Goal: Obtain resource: Obtain resource

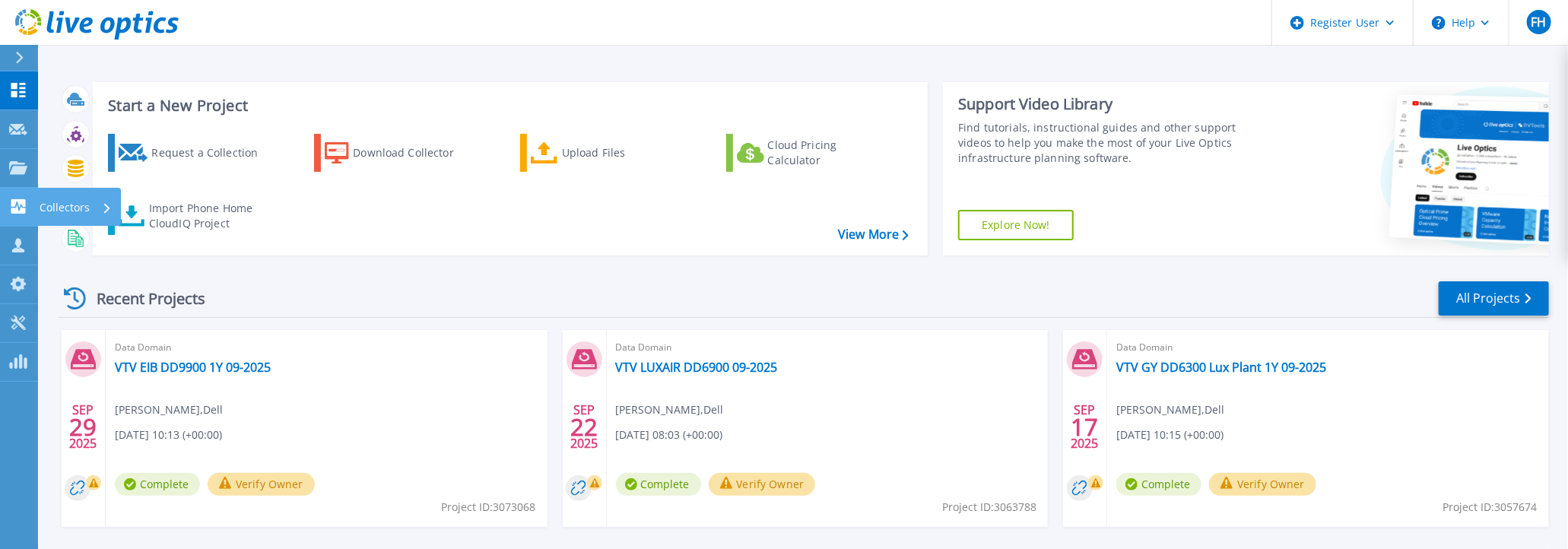
click at [17, 209] on icon at bounding box center [19, 207] width 15 height 15
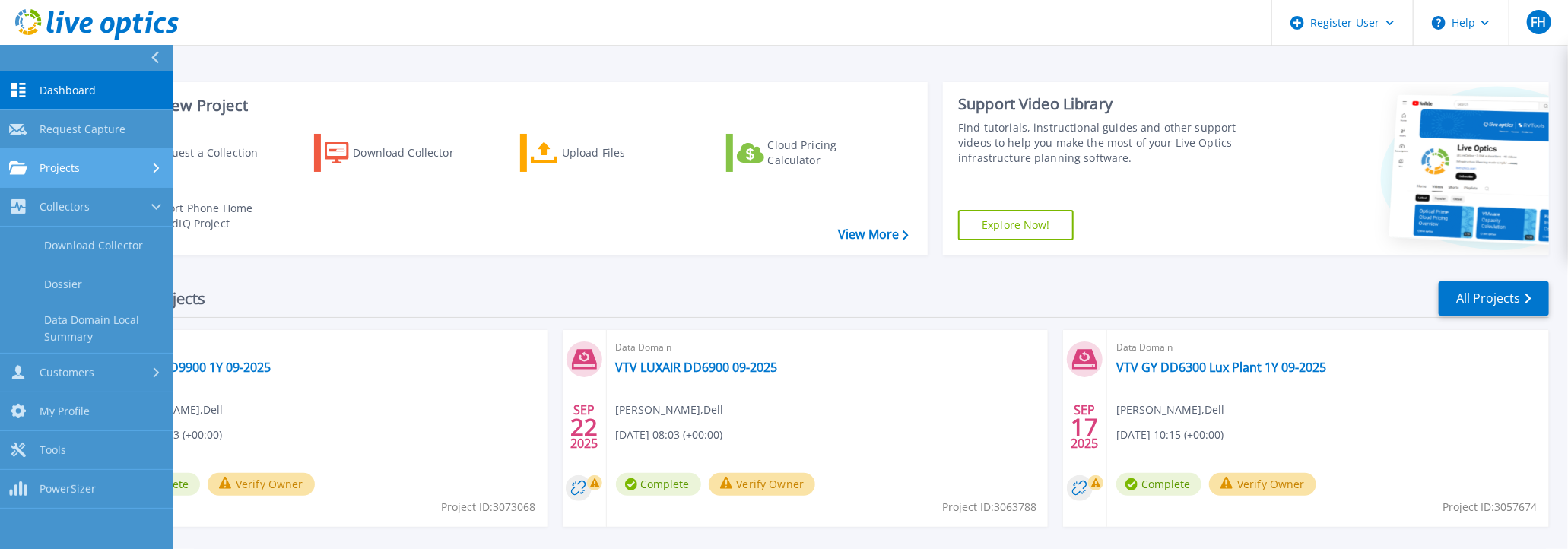
click at [26, 166] on div "Projects" at bounding box center [45, 168] width 71 height 14
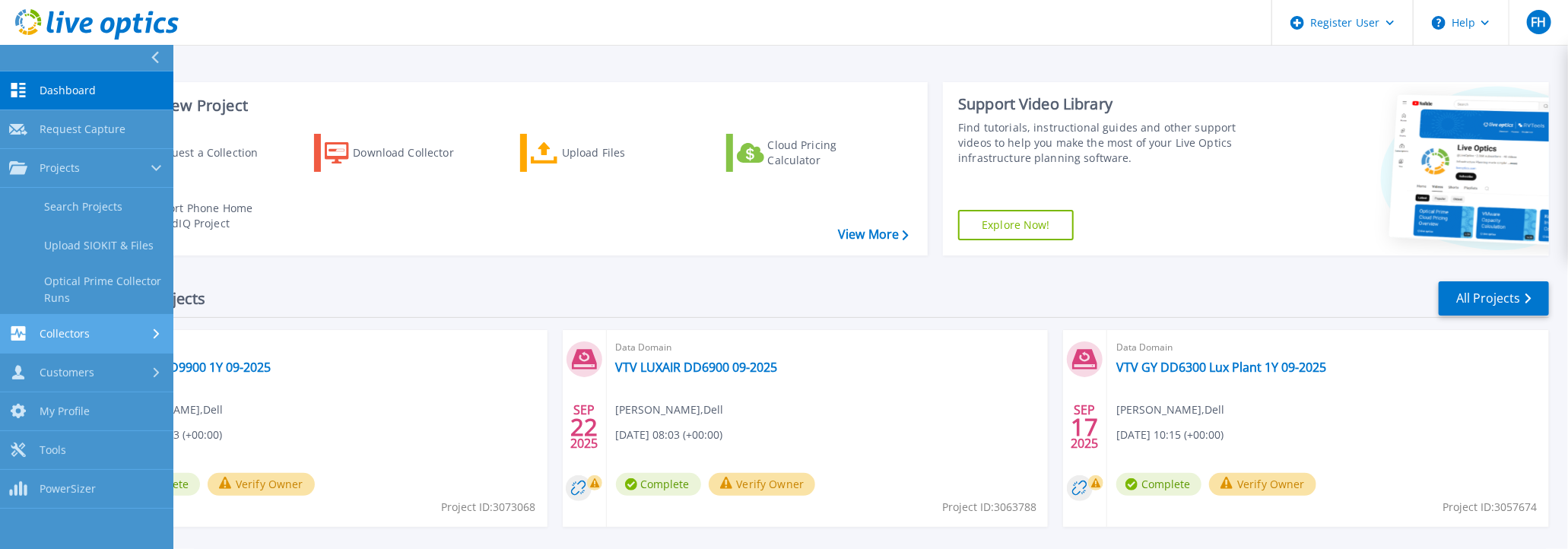
click at [60, 327] on span "Collectors" at bounding box center [64, 334] width 50 height 14
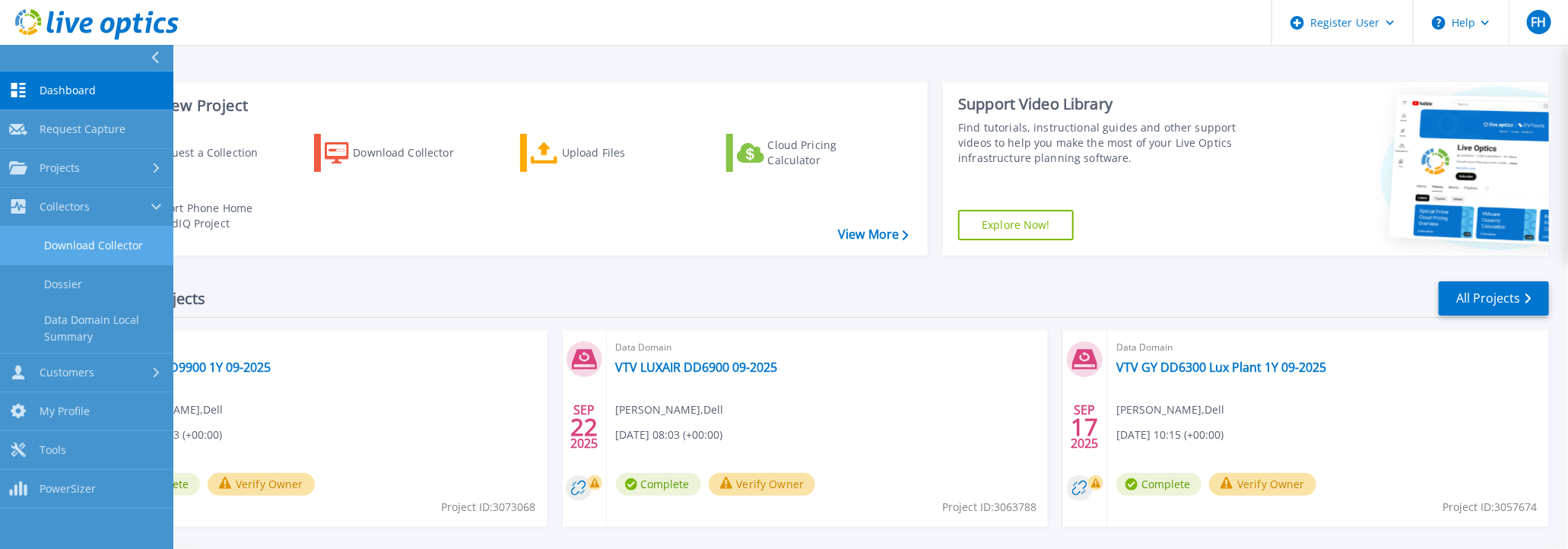
click at [76, 234] on link "Download Collector" at bounding box center [87, 246] width 173 height 39
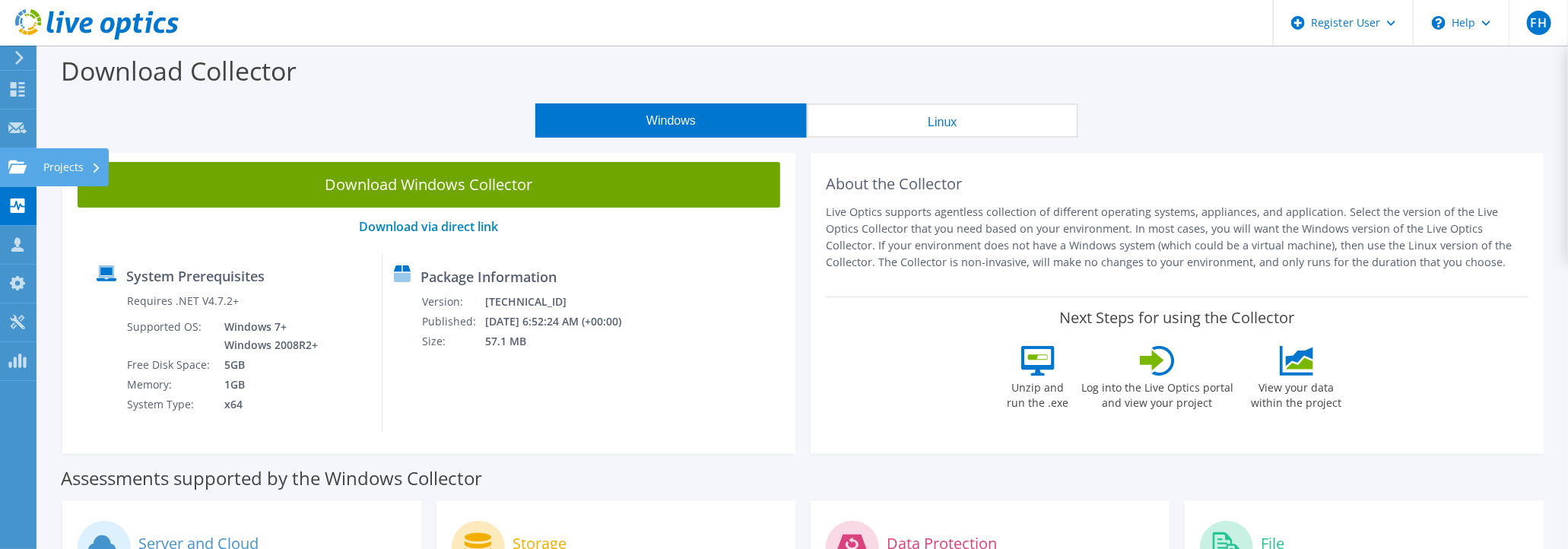
click at [17, 163] on icon at bounding box center [17, 167] width 18 height 15
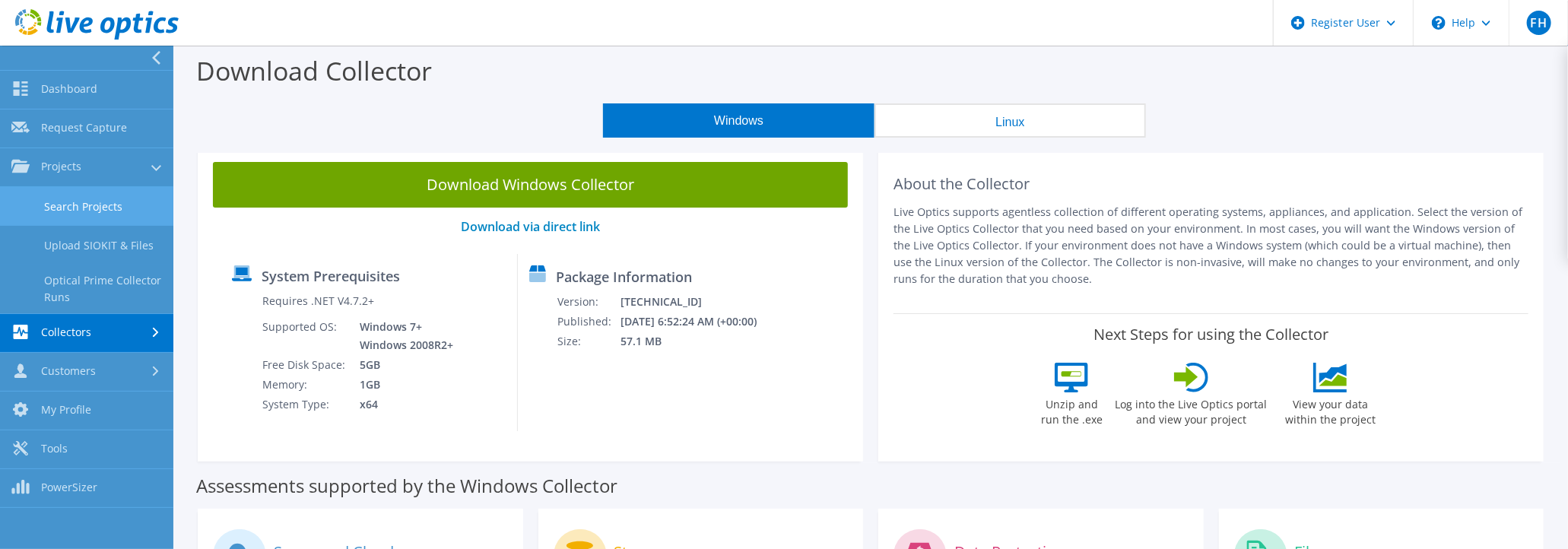
click at [85, 211] on link "Search Projects" at bounding box center [87, 206] width 173 height 39
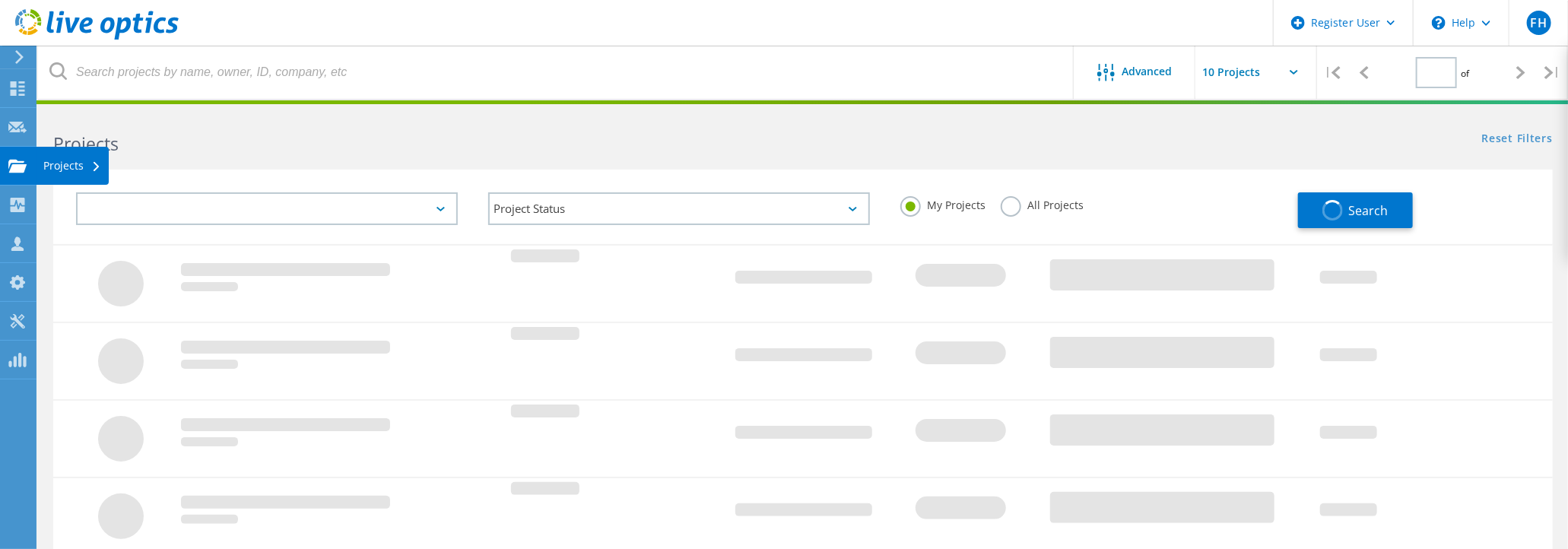
type input "1"
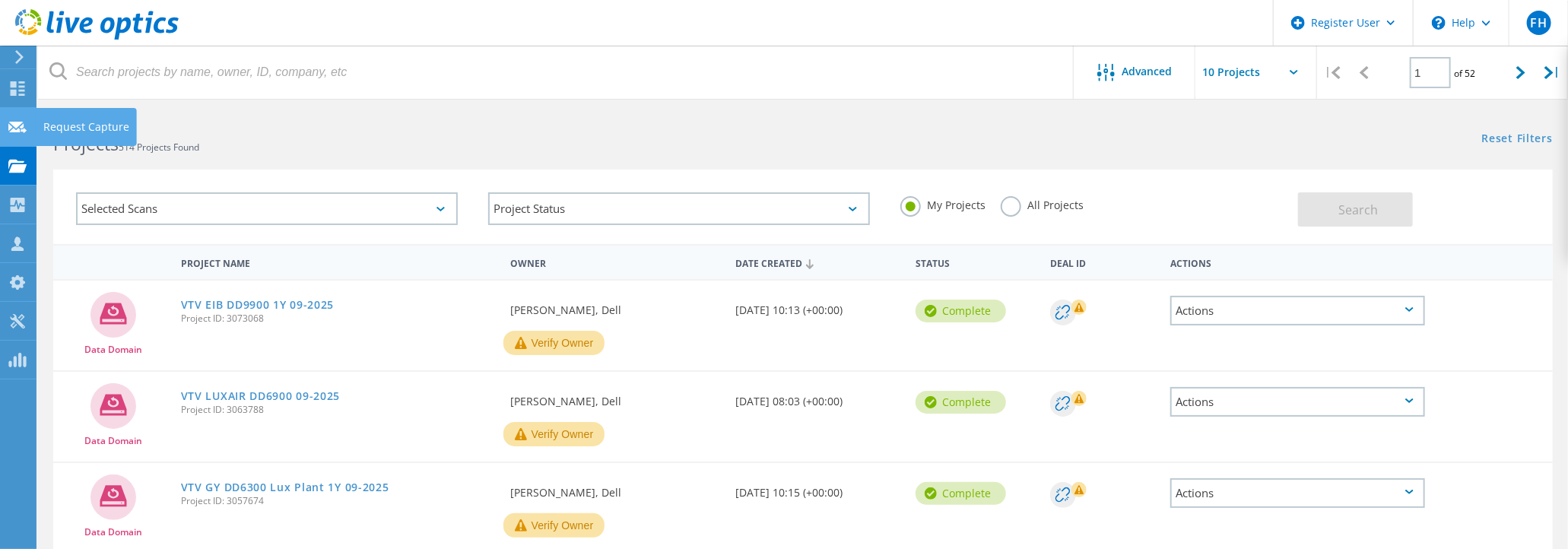
click at [14, 126] on use at bounding box center [17, 127] width 18 height 12
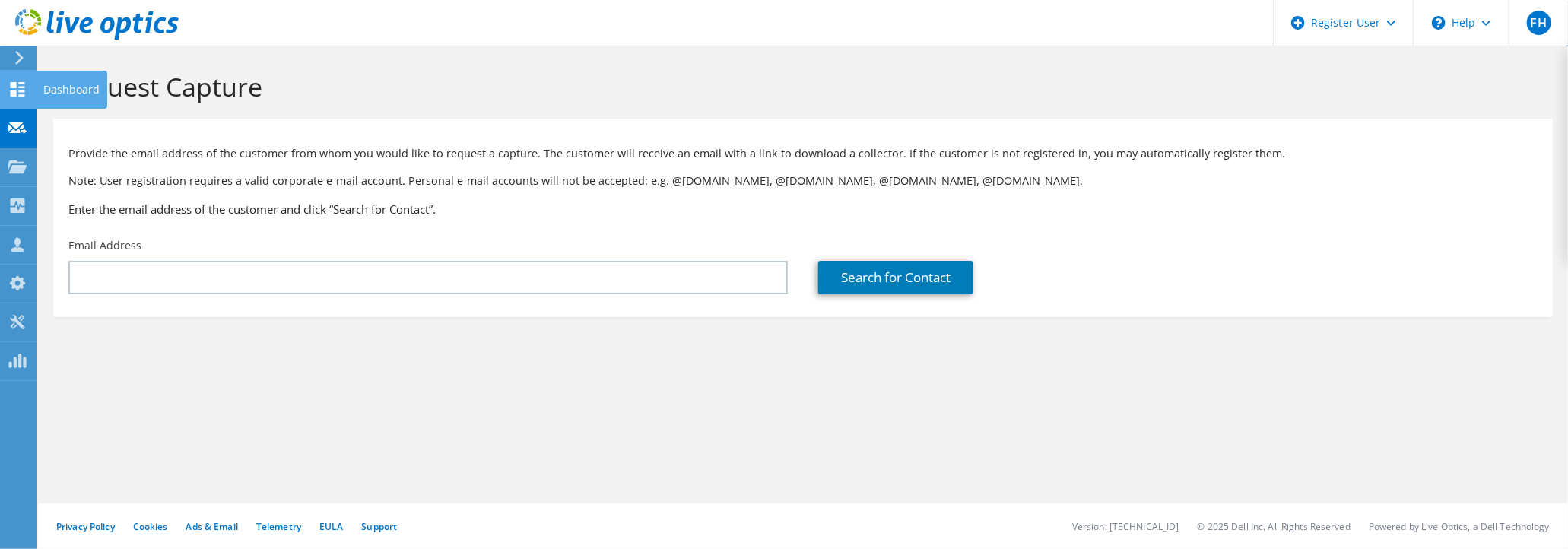
click at [9, 88] on icon at bounding box center [17, 89] width 18 height 15
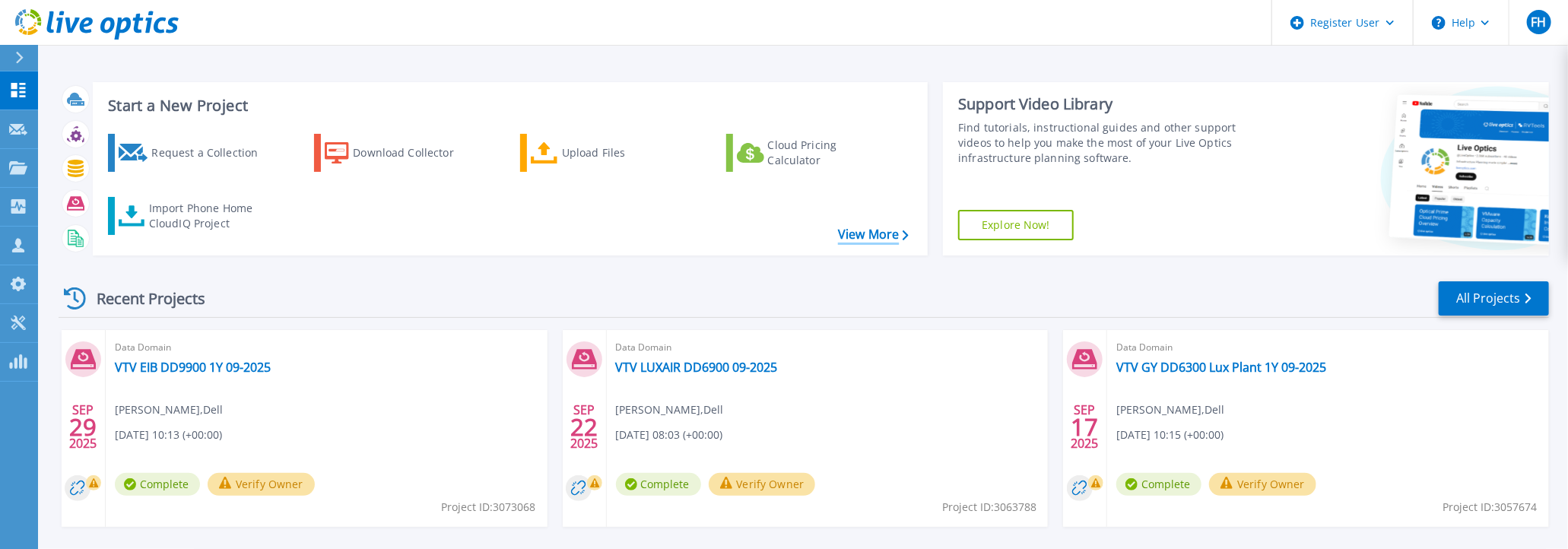
click at [861, 236] on link "View More" at bounding box center [873, 234] width 71 height 15
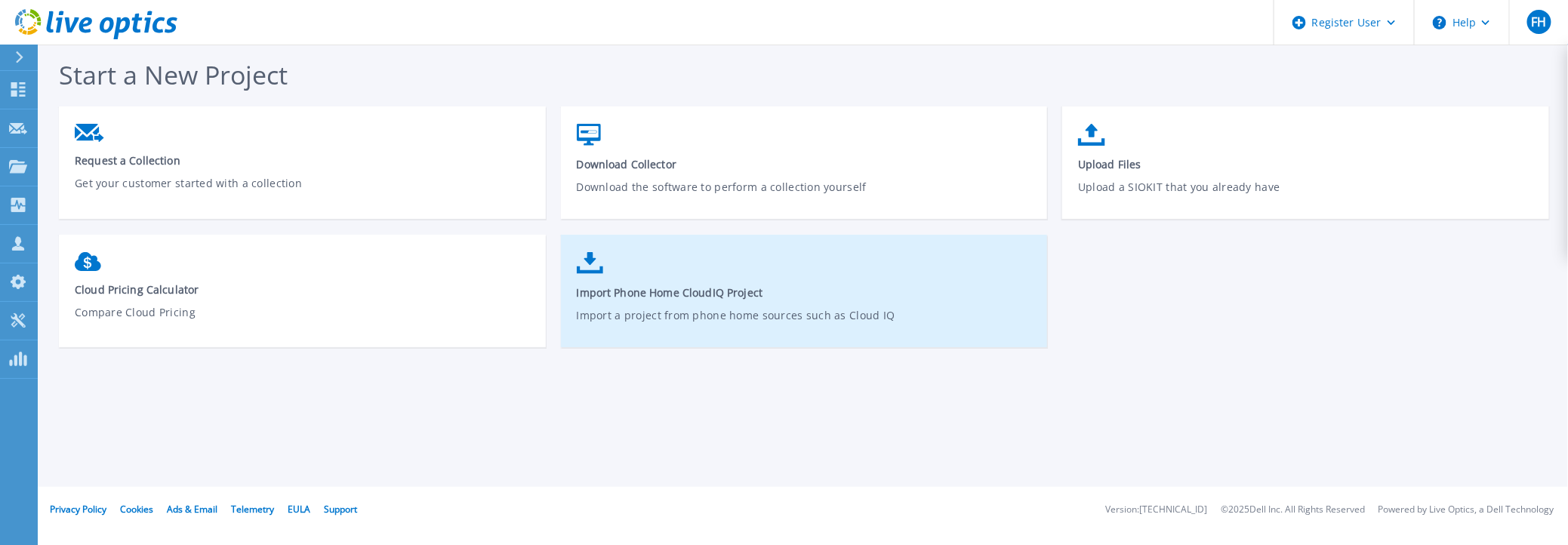
click at [732, 291] on span "Import Phone Home CloudIQ Project" at bounding box center [805, 292] width 456 height 14
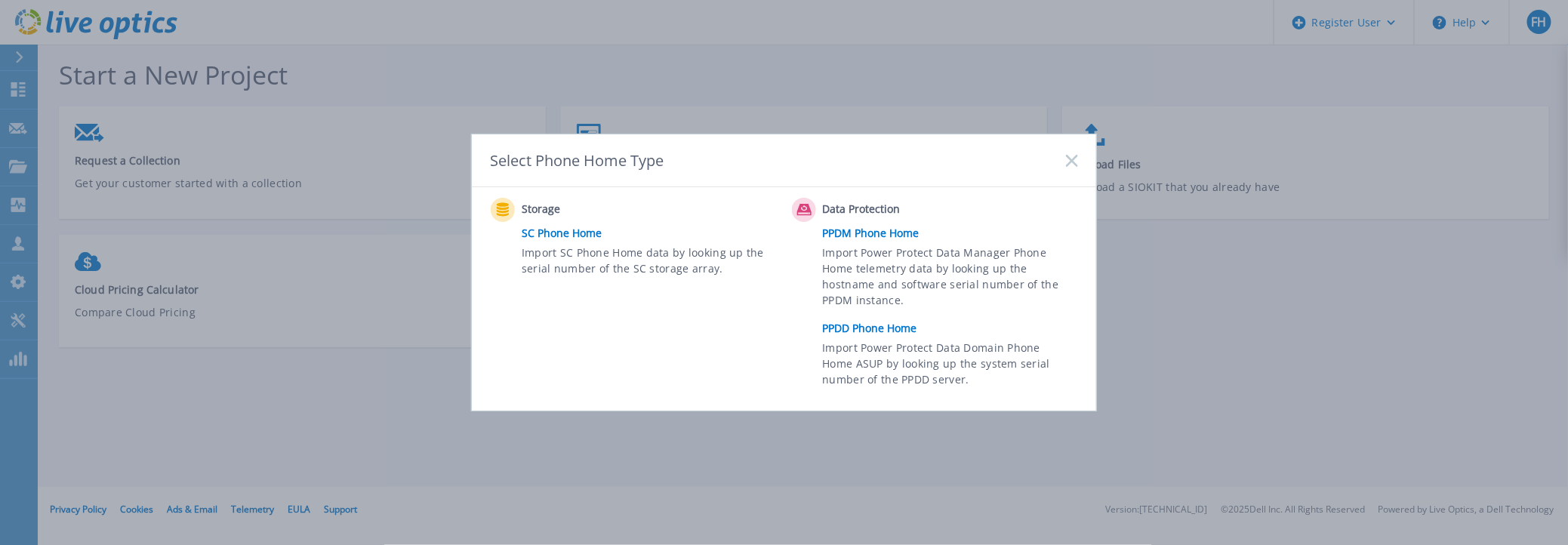
click at [888, 262] on span "Import Power Protect Data Manager Phone Home telemetry data by looking up the h…" at bounding box center [949, 279] width 252 height 70
click at [878, 234] on link "PPDM Phone Home" at bounding box center [954, 233] width 263 height 23
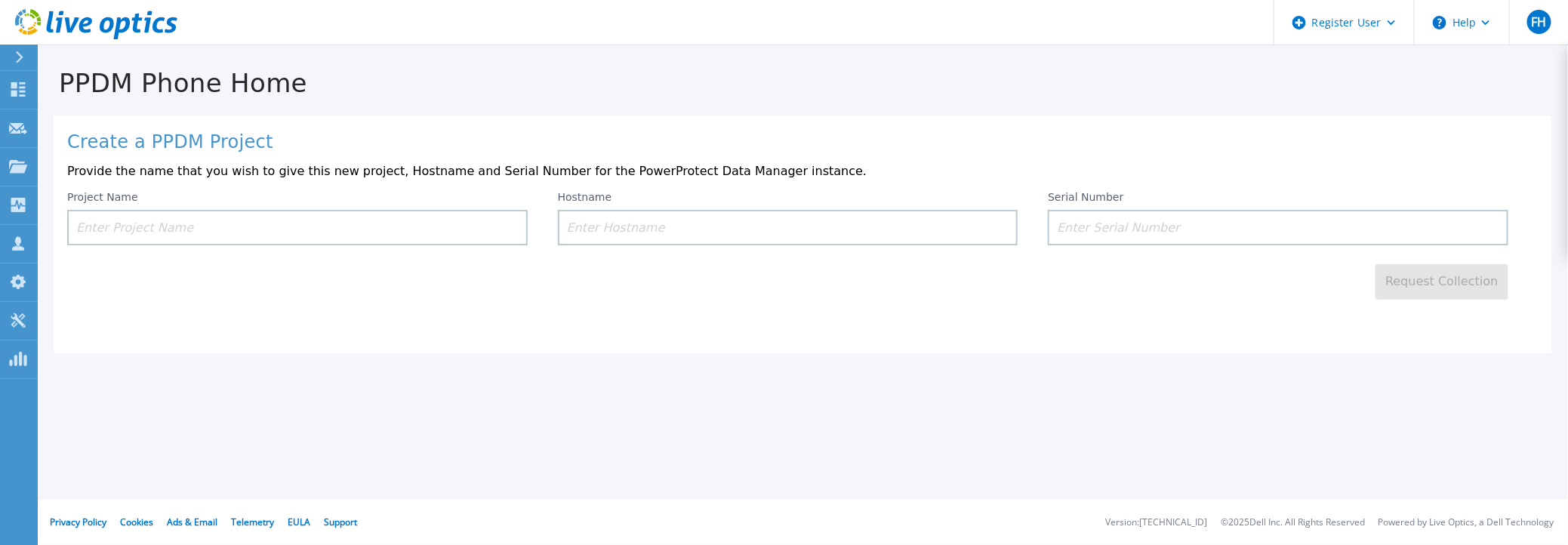
click at [600, 230] on input at bounding box center [788, 227] width 461 height 35
paste input "crvdd9400"
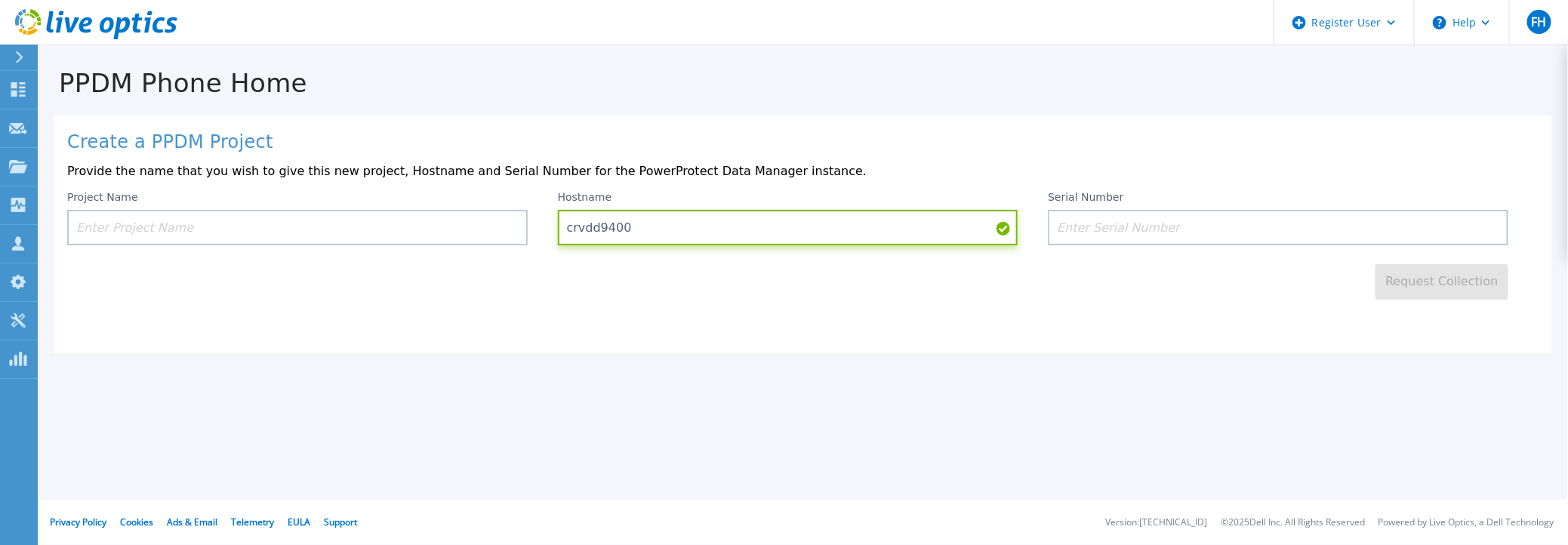
type input "crvdd9400"
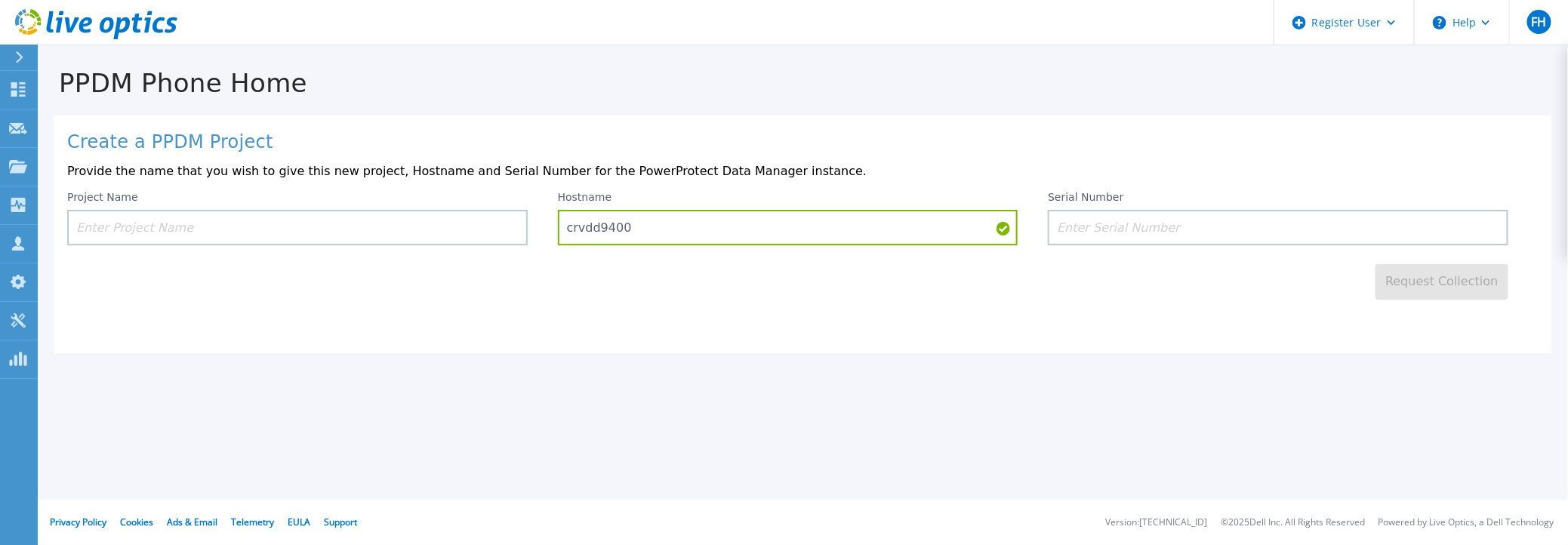
click at [157, 221] on input at bounding box center [297, 227] width 461 height 35
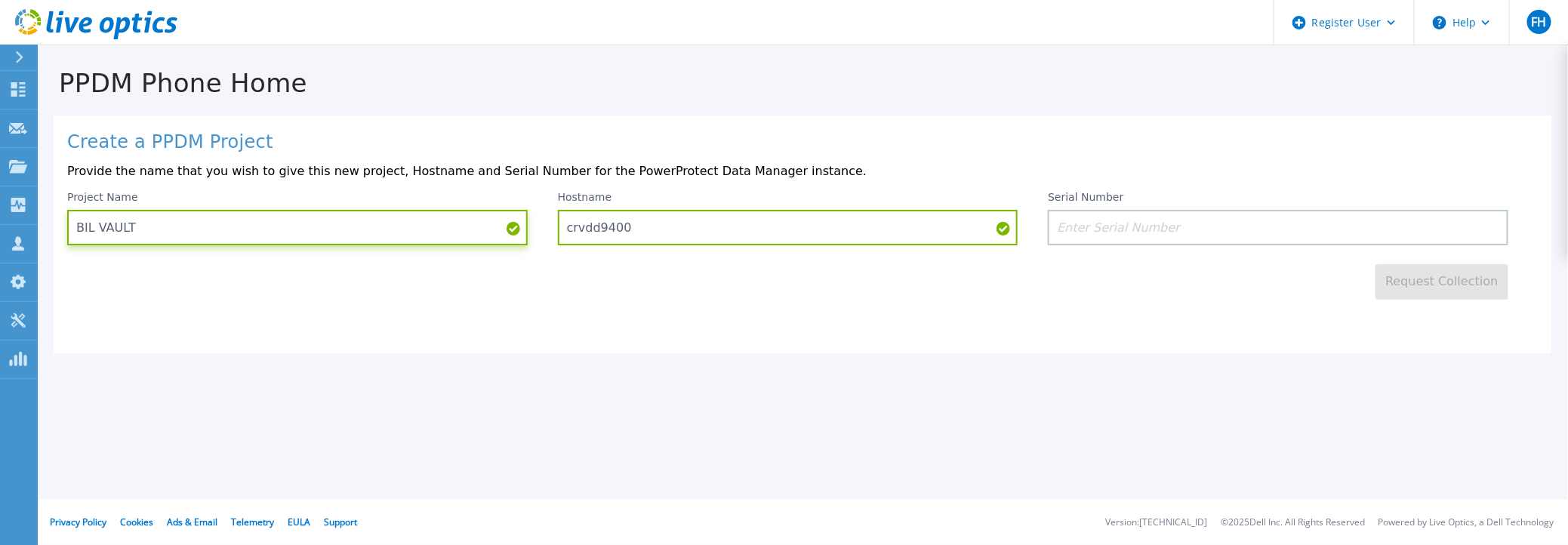
click at [73, 228] on input "BIL VAULT" at bounding box center [297, 227] width 461 height 35
type input "VTV BIL VAULT"
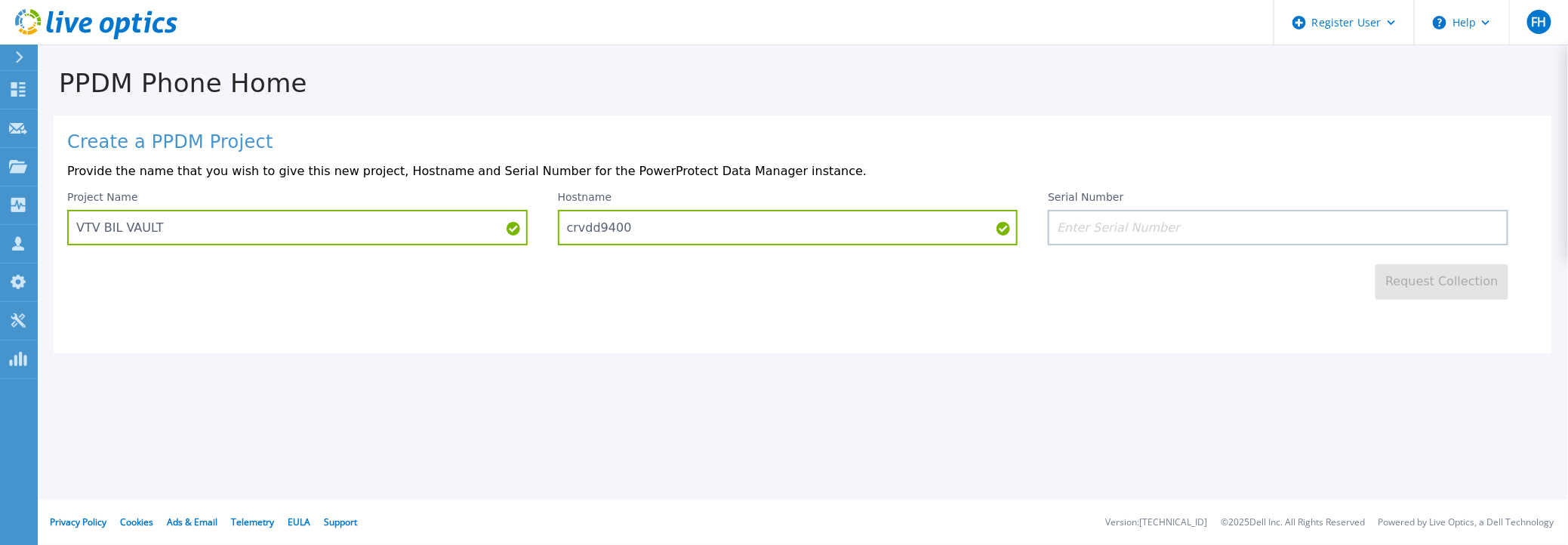
click at [1089, 219] on input at bounding box center [1278, 227] width 461 height 35
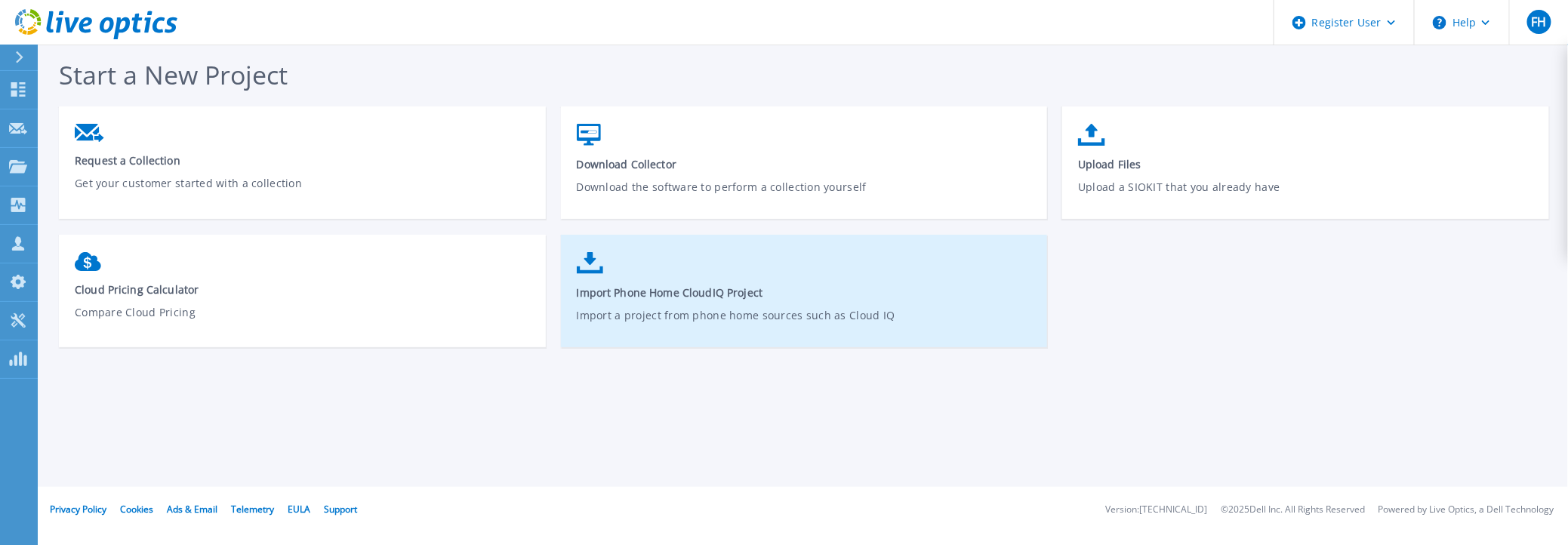
click at [744, 296] on span "Import Phone Home CloudIQ Project" at bounding box center [805, 292] width 456 height 14
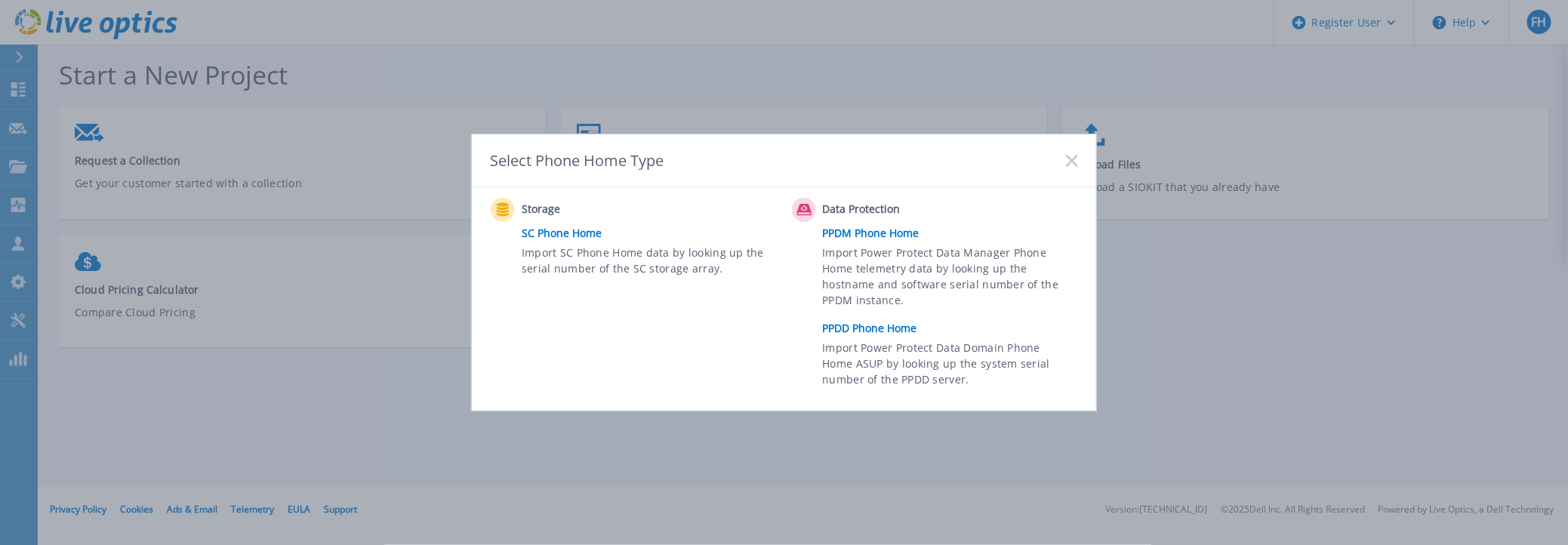
click at [894, 359] on span "Import Power Protect Data Domain Phone Home ASUP by looking up the system seria…" at bounding box center [949, 366] width 252 height 53
click at [863, 330] on link "PPDD Phone Home" at bounding box center [954, 328] width 263 height 23
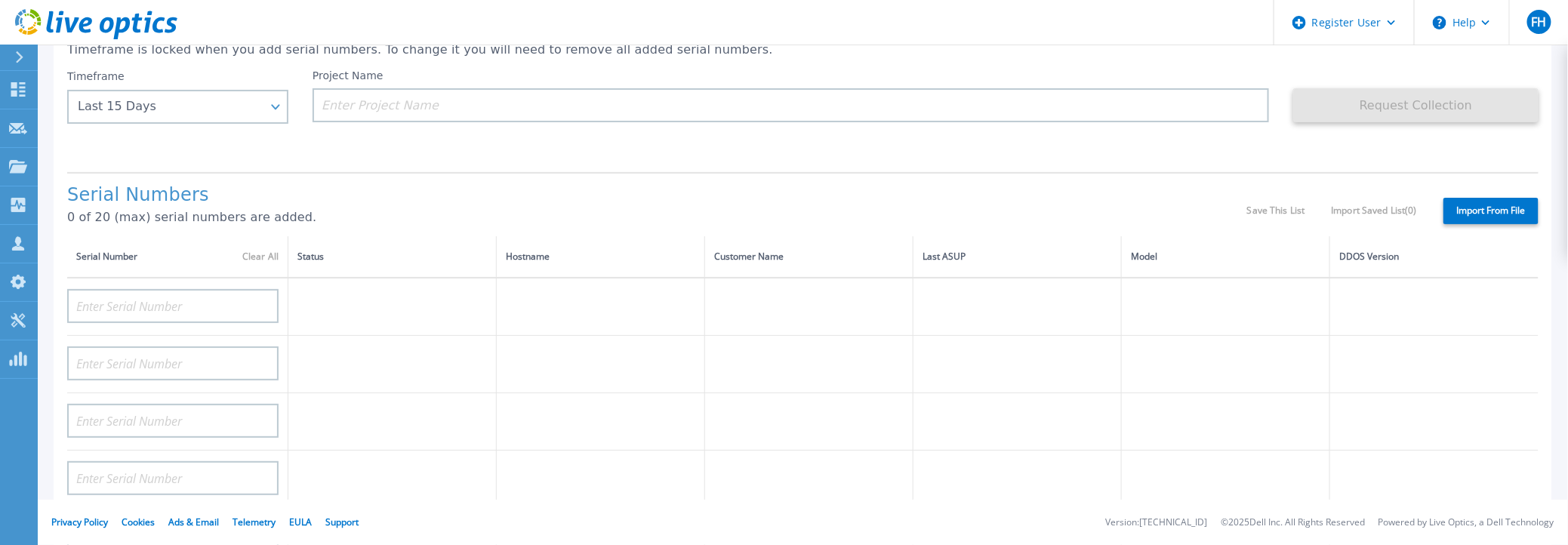
scroll to position [75, 0]
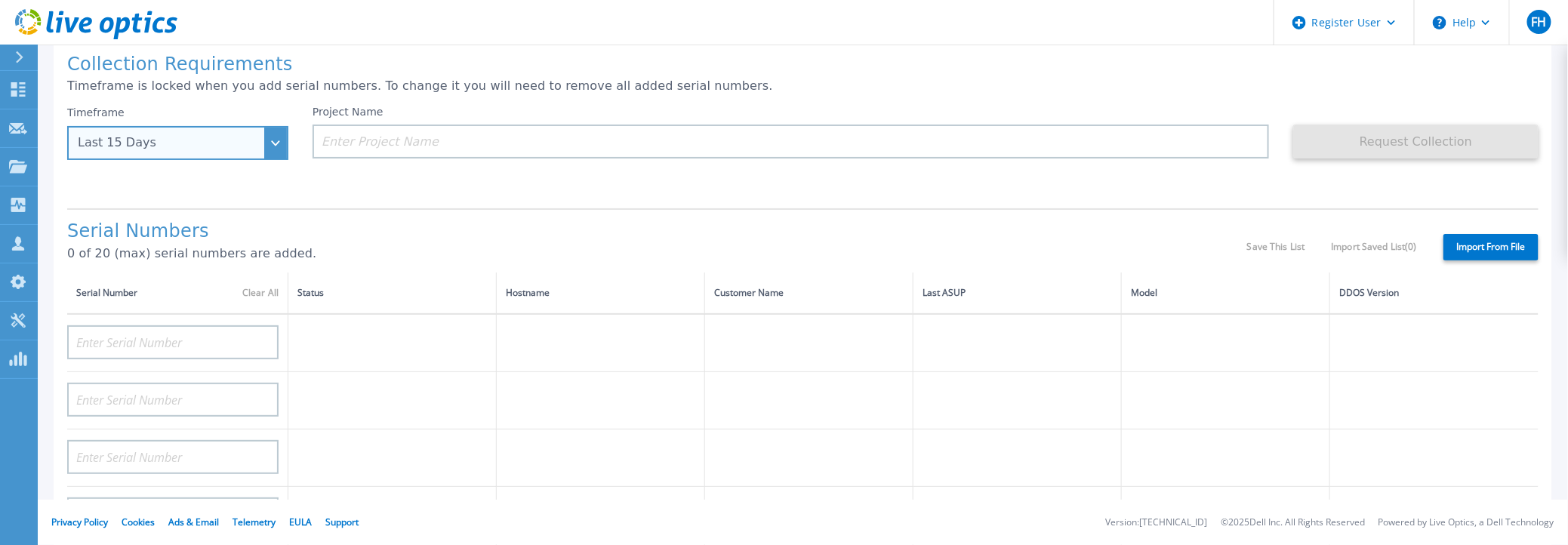
click at [132, 146] on div "Last 15 Days" at bounding box center [169, 142] width 184 height 14
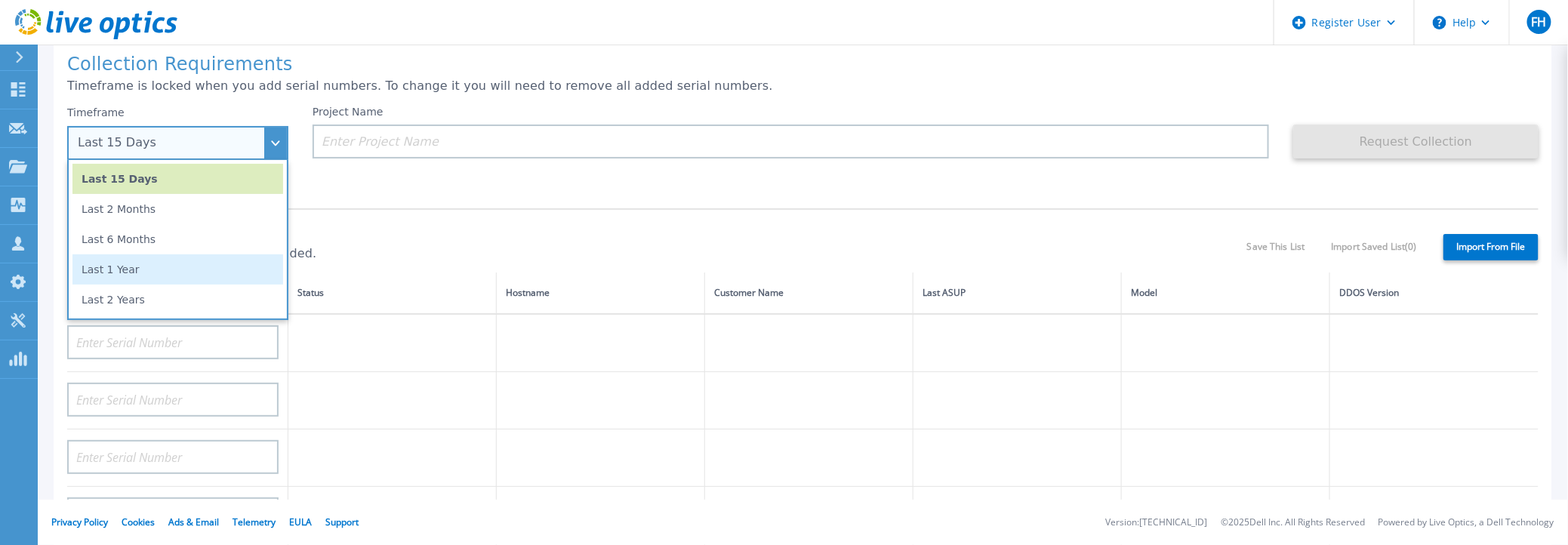
click at [118, 273] on li "Last 1 Year" at bounding box center [177, 269] width 211 height 30
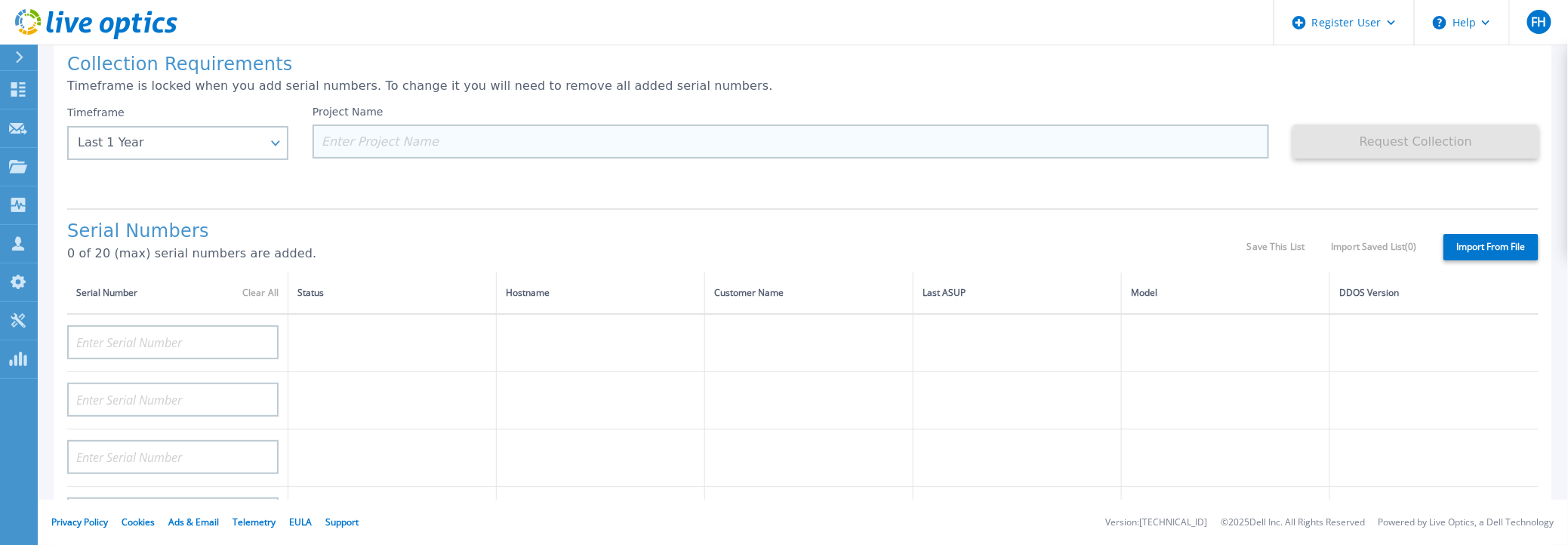
click at [392, 136] on input at bounding box center [790, 142] width 957 height 34
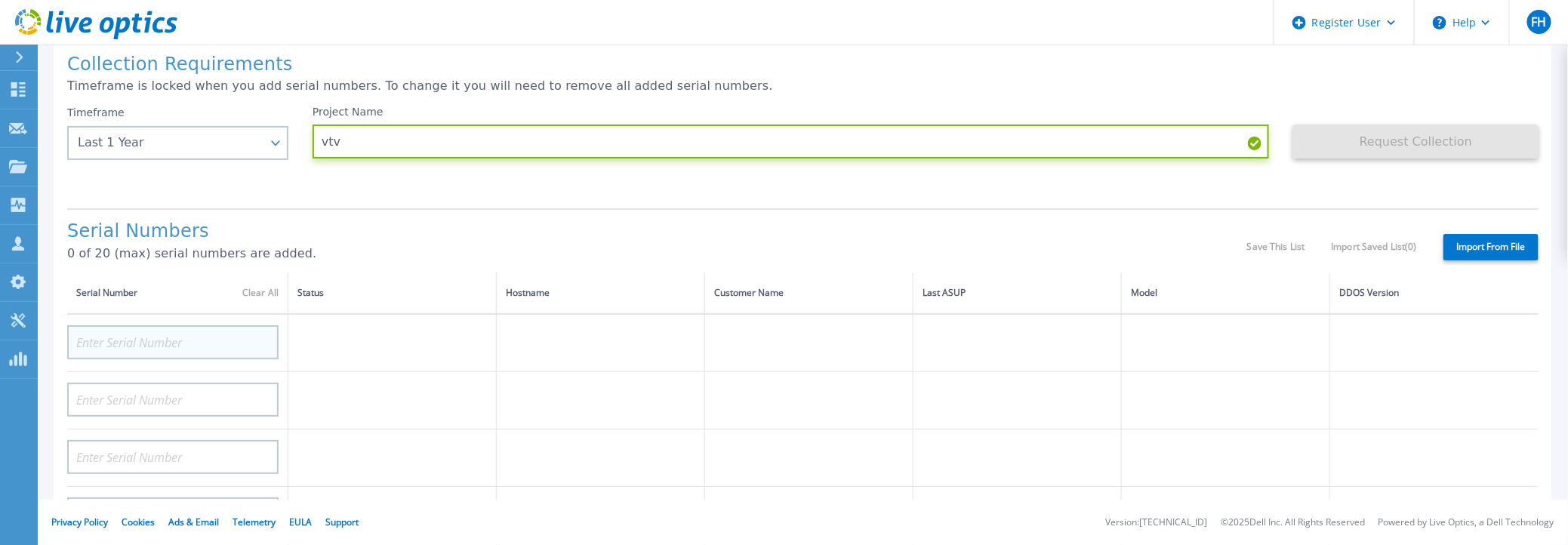
type input "vtv"
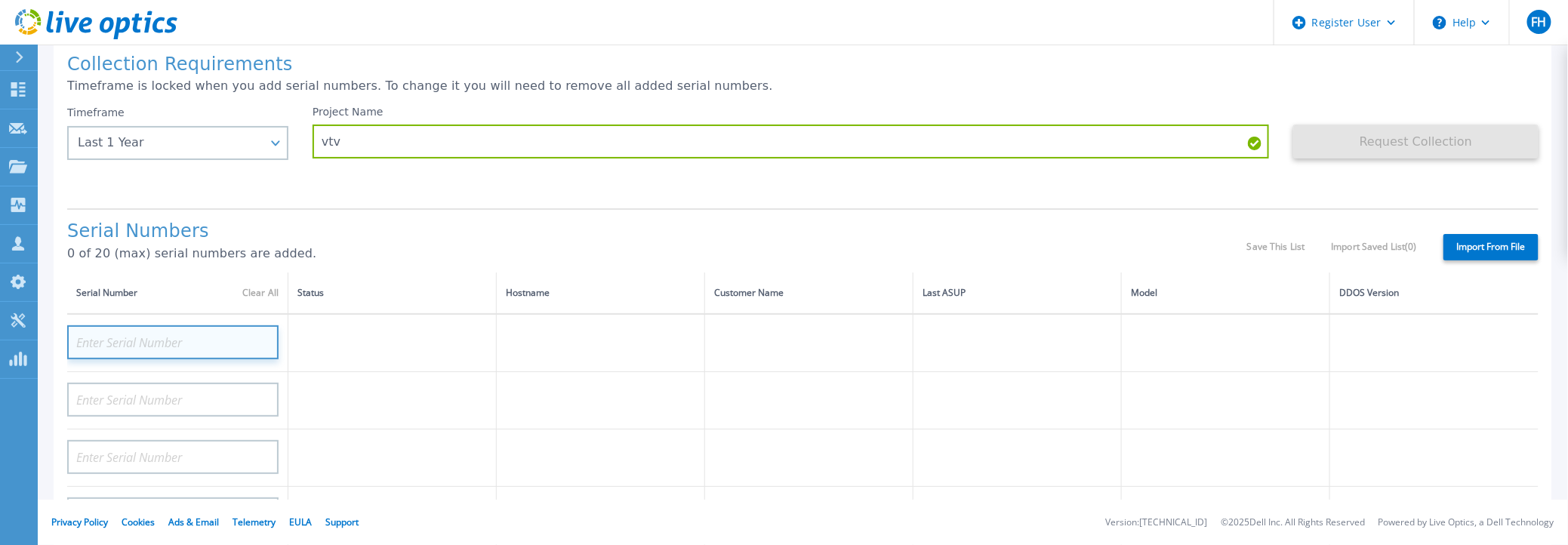
click at [129, 339] on input at bounding box center [173, 343] width 212 height 34
paste input "crvdd9400"
type input "crvdd9400"
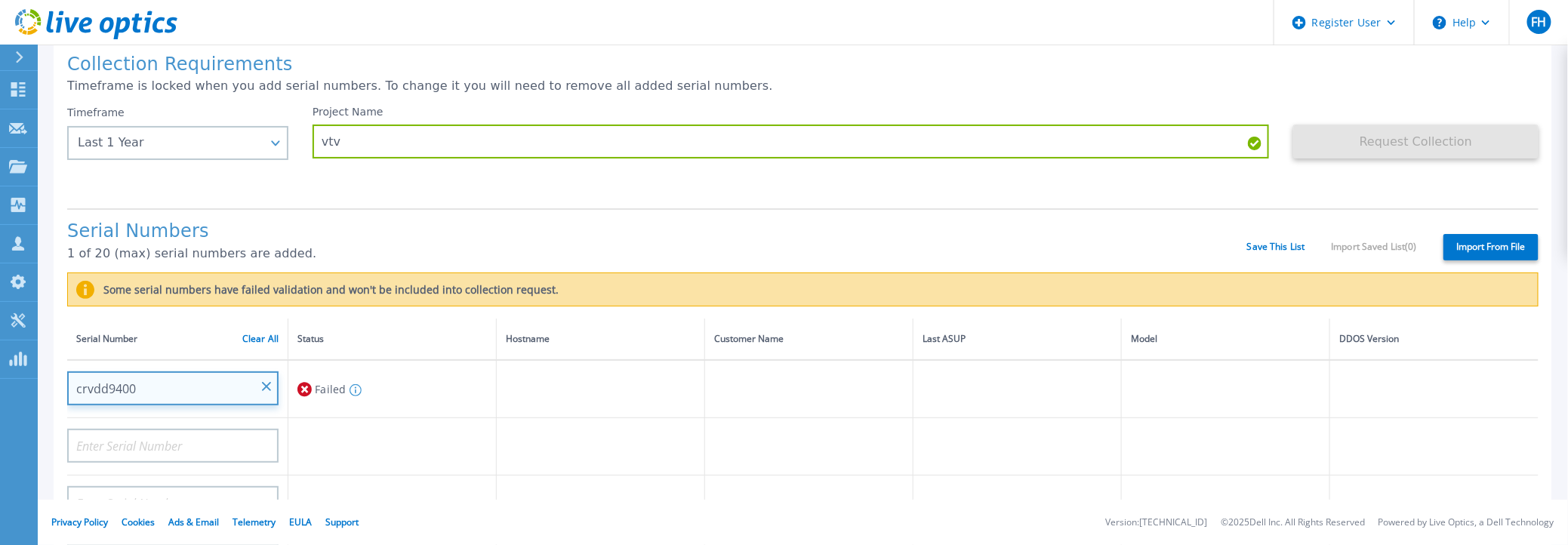
click at [150, 385] on input "crvdd9400" at bounding box center [173, 388] width 212 height 34
drag, startPoint x: 266, startPoint y: 386, endPoint x: 242, endPoint y: 391, distance: 24.5
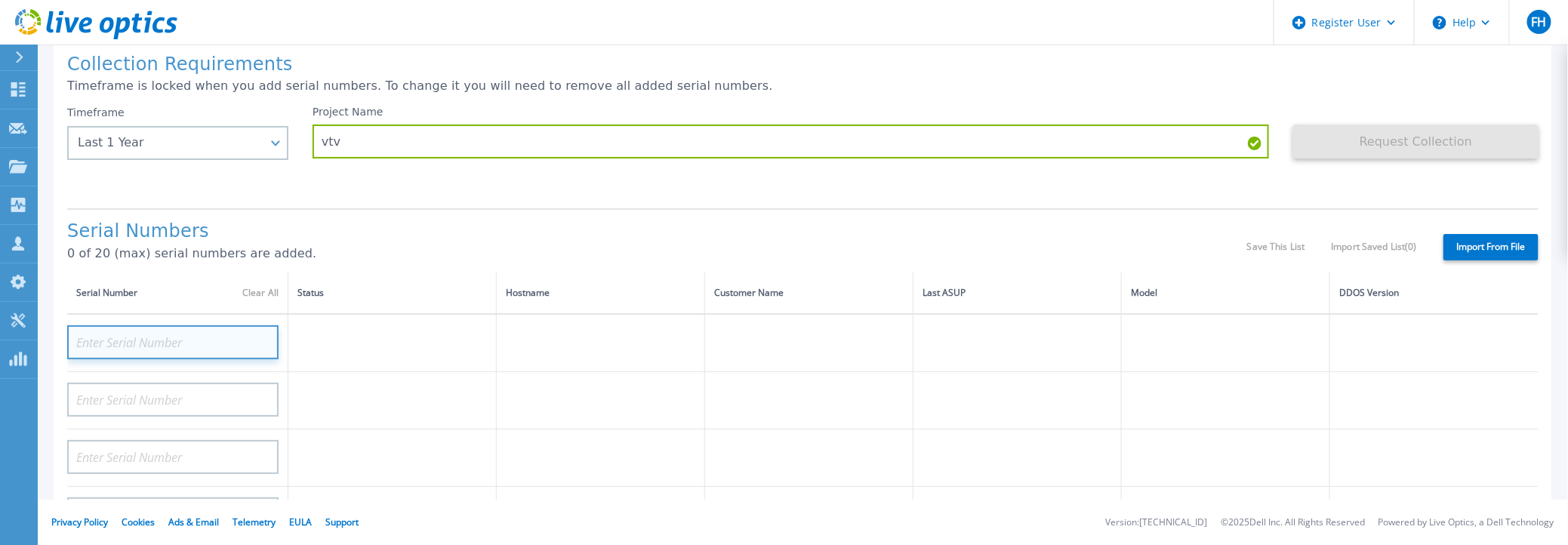
paste input "CRK00224417942"
type input "CRK00224417942"
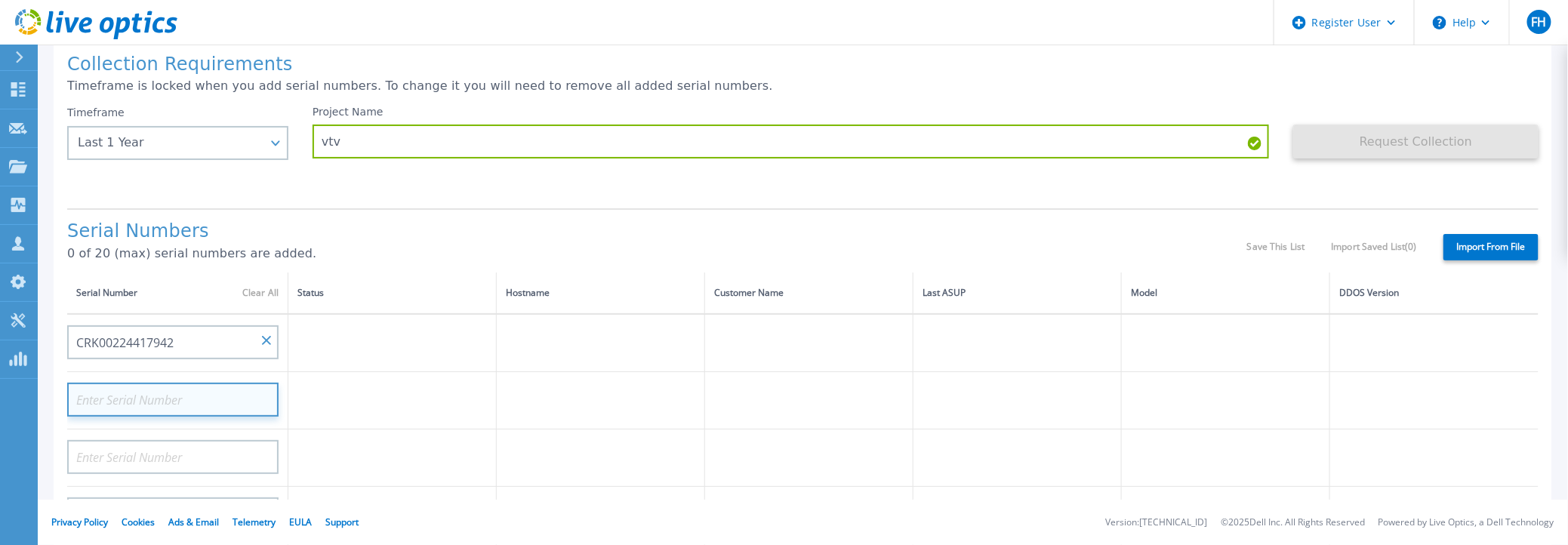
click at [120, 392] on input at bounding box center [173, 400] width 212 height 34
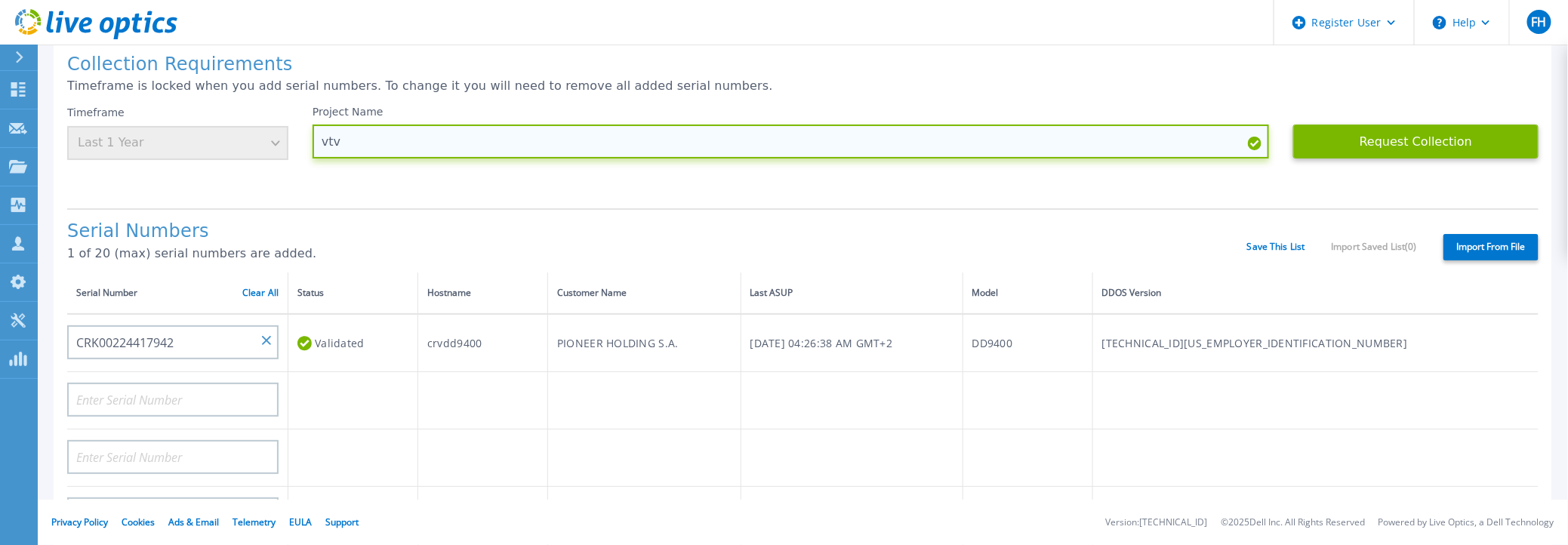
click at [349, 139] on input "vtv" at bounding box center [790, 142] width 957 height 34
drag, startPoint x: 346, startPoint y: 138, endPoint x: 315, endPoint y: 143, distance: 31.4
click at [315, 143] on input "vtv" at bounding box center [790, 142] width 957 height 34
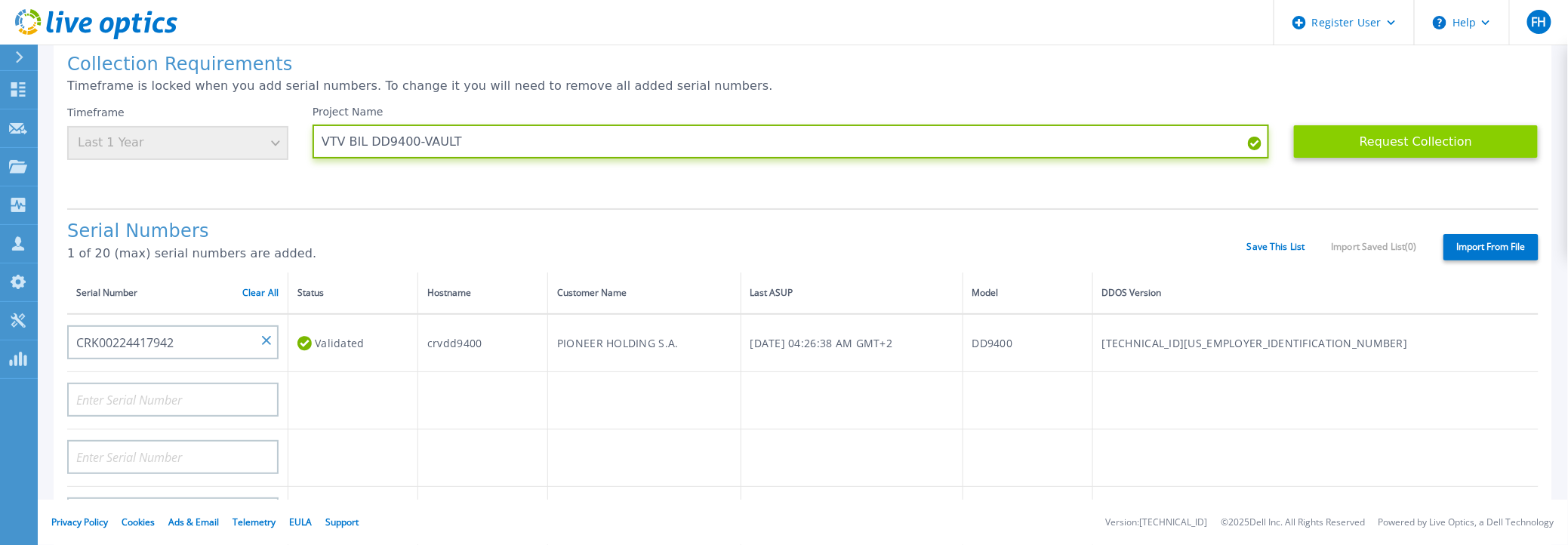
type input "VTV BIL DD9400-VAULT"
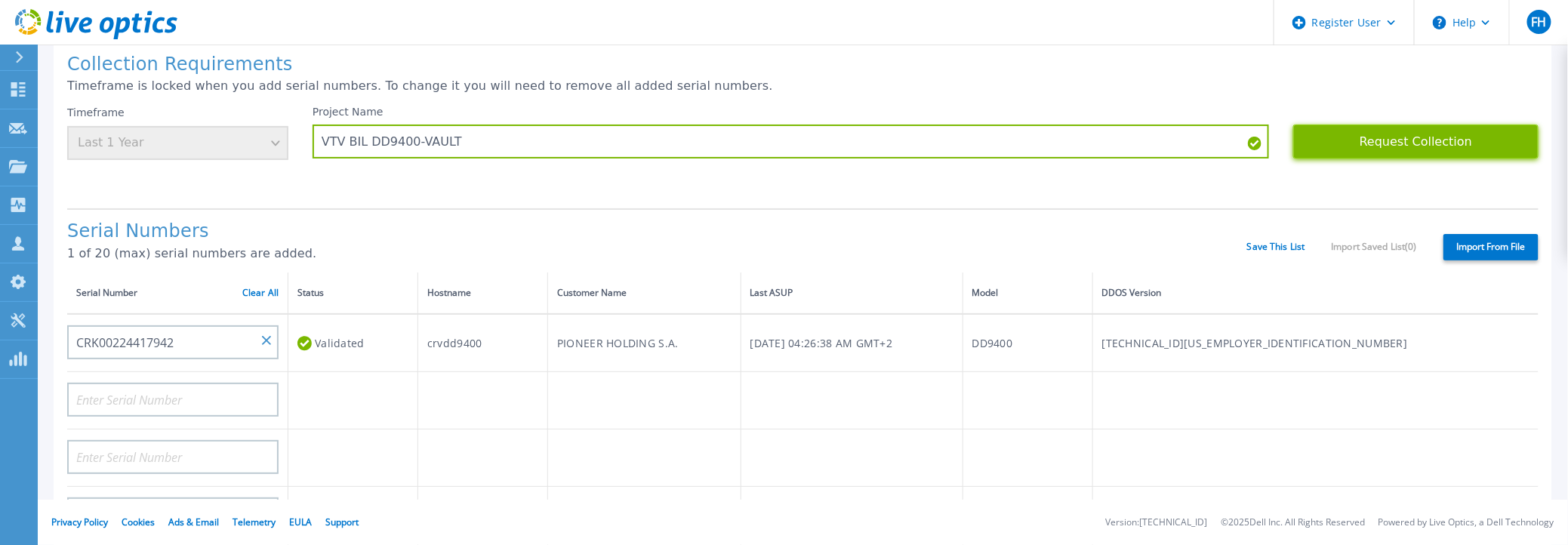
click at [1412, 138] on button "Request Collection" at bounding box center [1416, 142] width 245 height 34
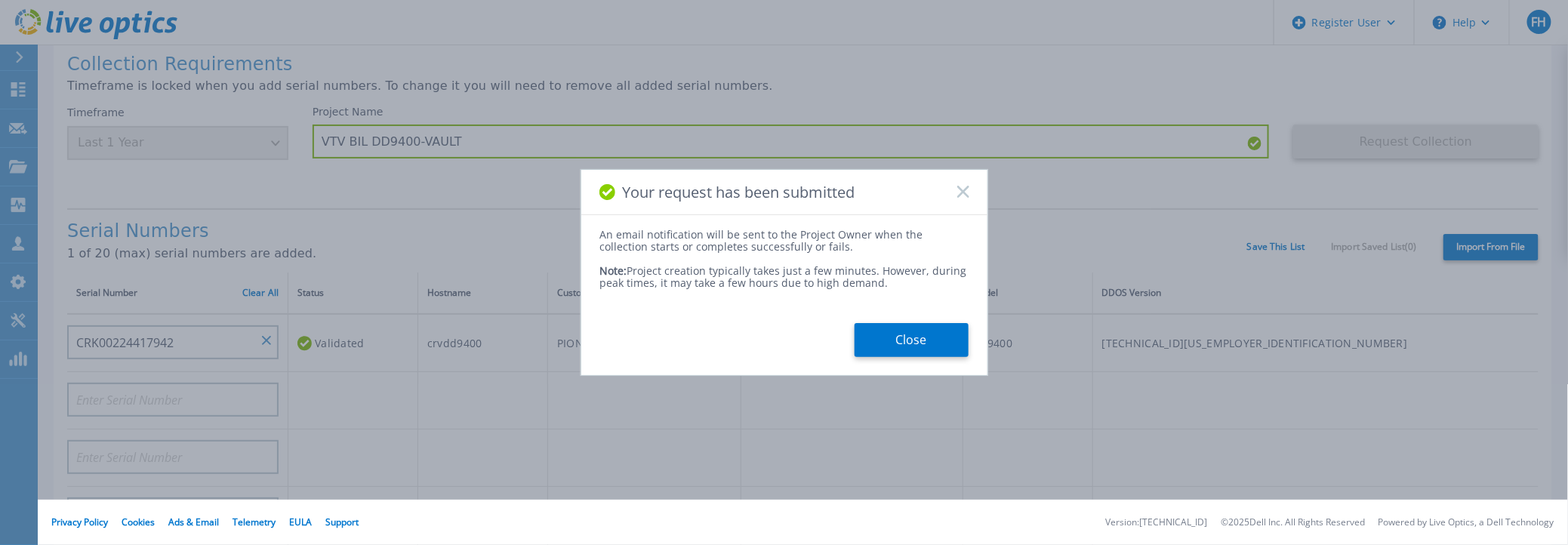
click at [925, 334] on button "Close" at bounding box center [912, 340] width 114 height 34
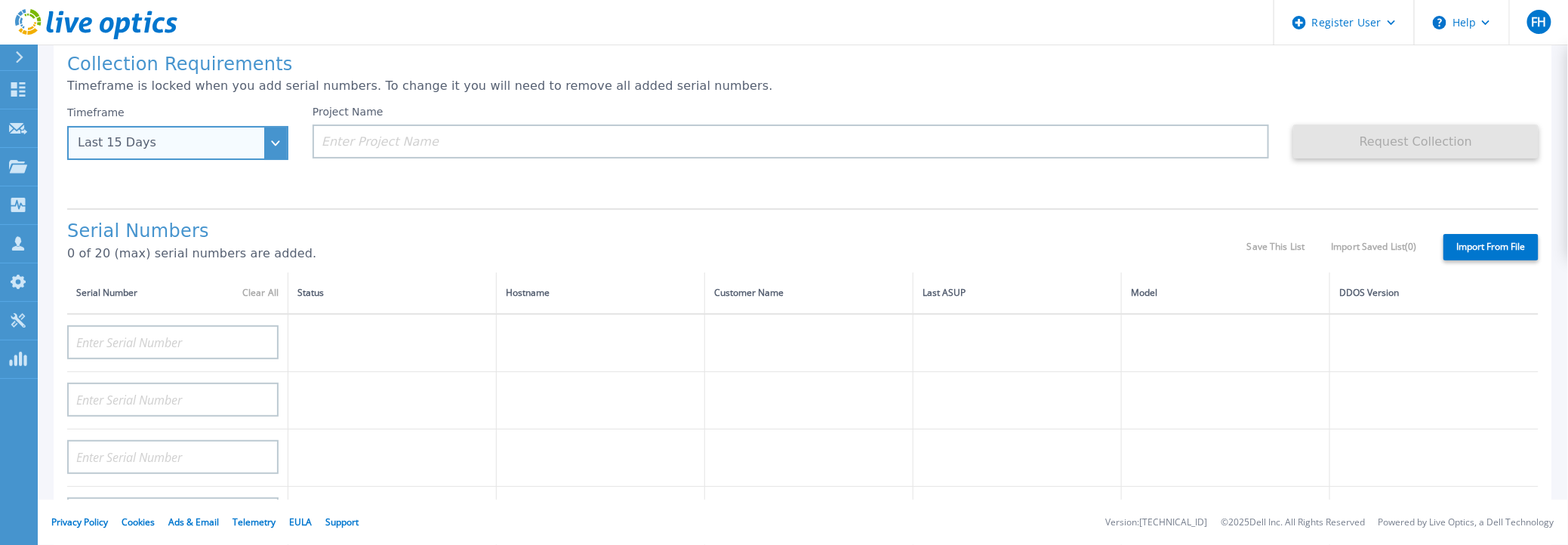
click at [203, 134] on div "Last 15 Days" at bounding box center [177, 143] width 221 height 34
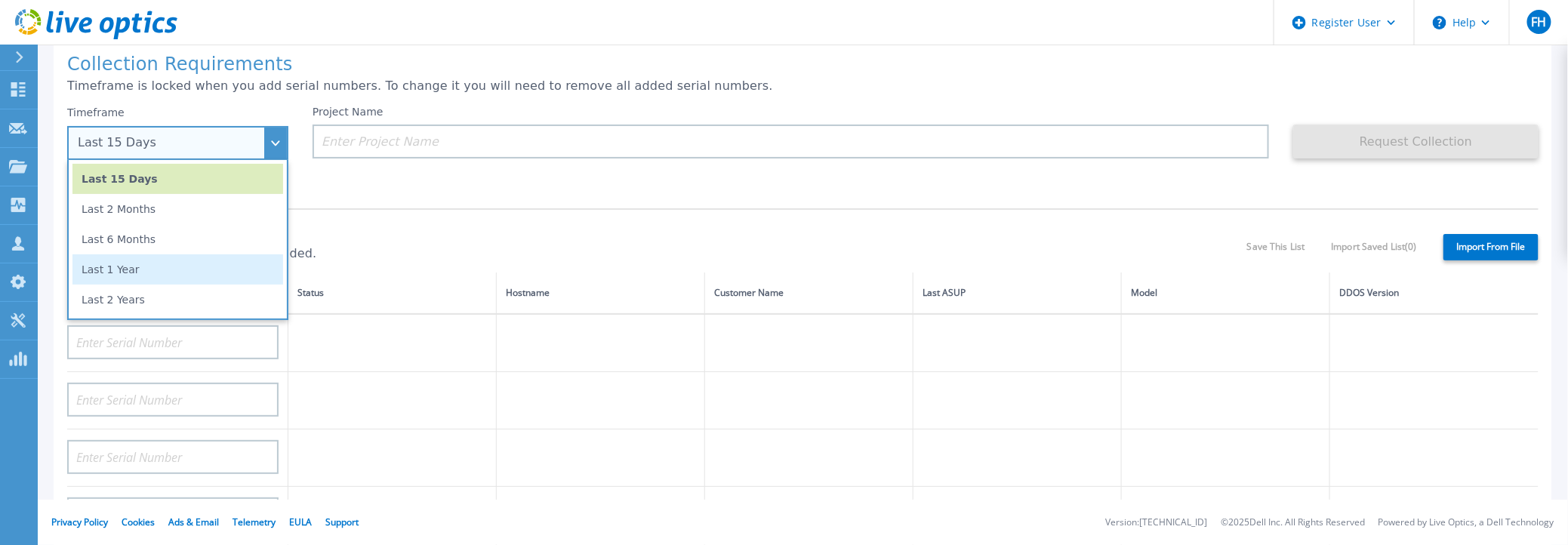
click at [167, 272] on li "Last 1 Year" at bounding box center [177, 269] width 211 height 30
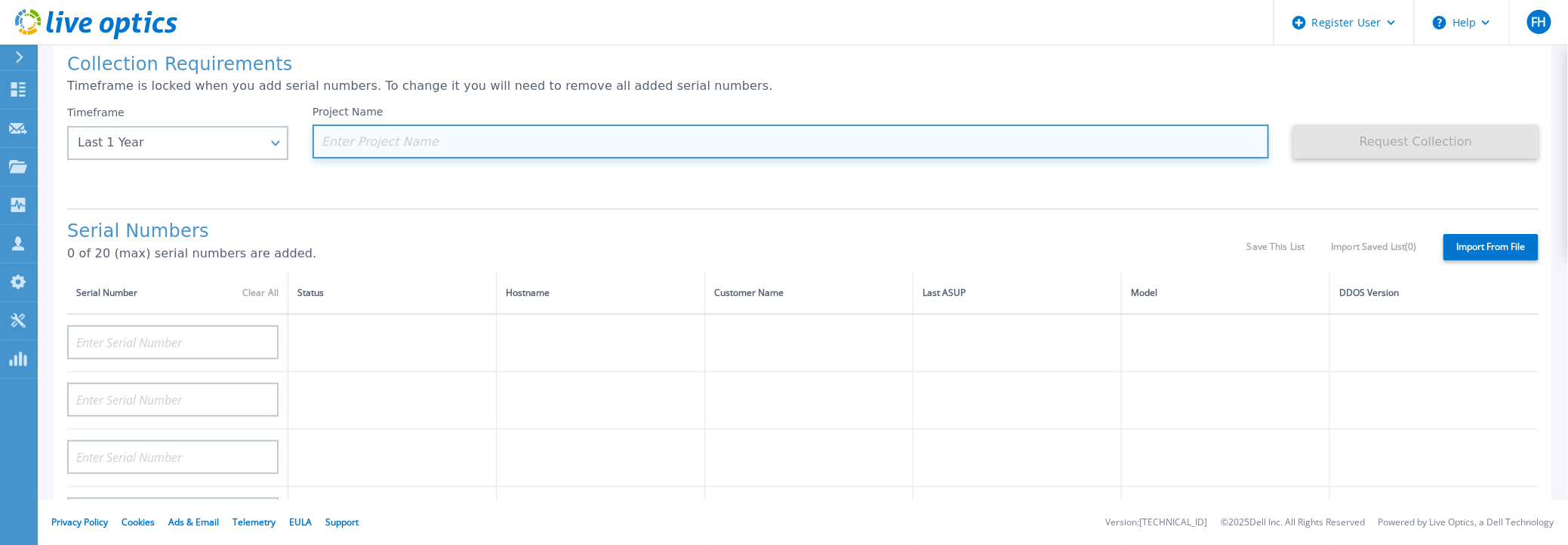
click at [353, 139] on input at bounding box center [790, 142] width 957 height 34
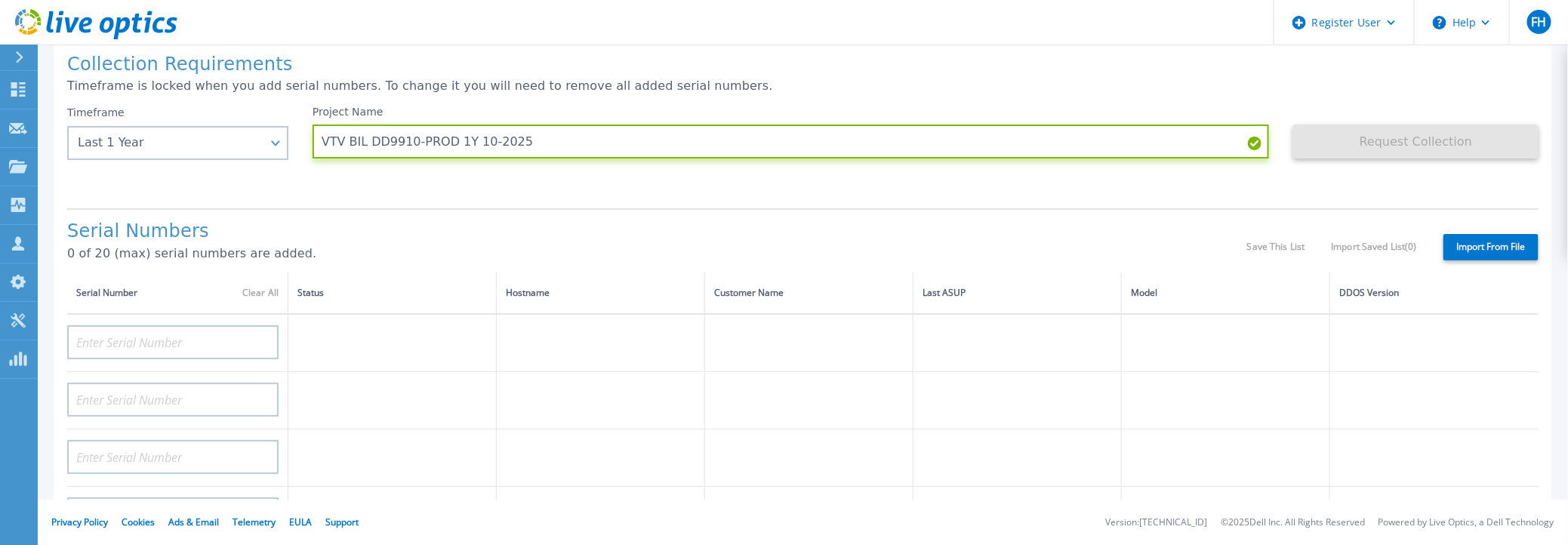
type input "VTV BIL DD9910-PROD 1Y 10-2025"
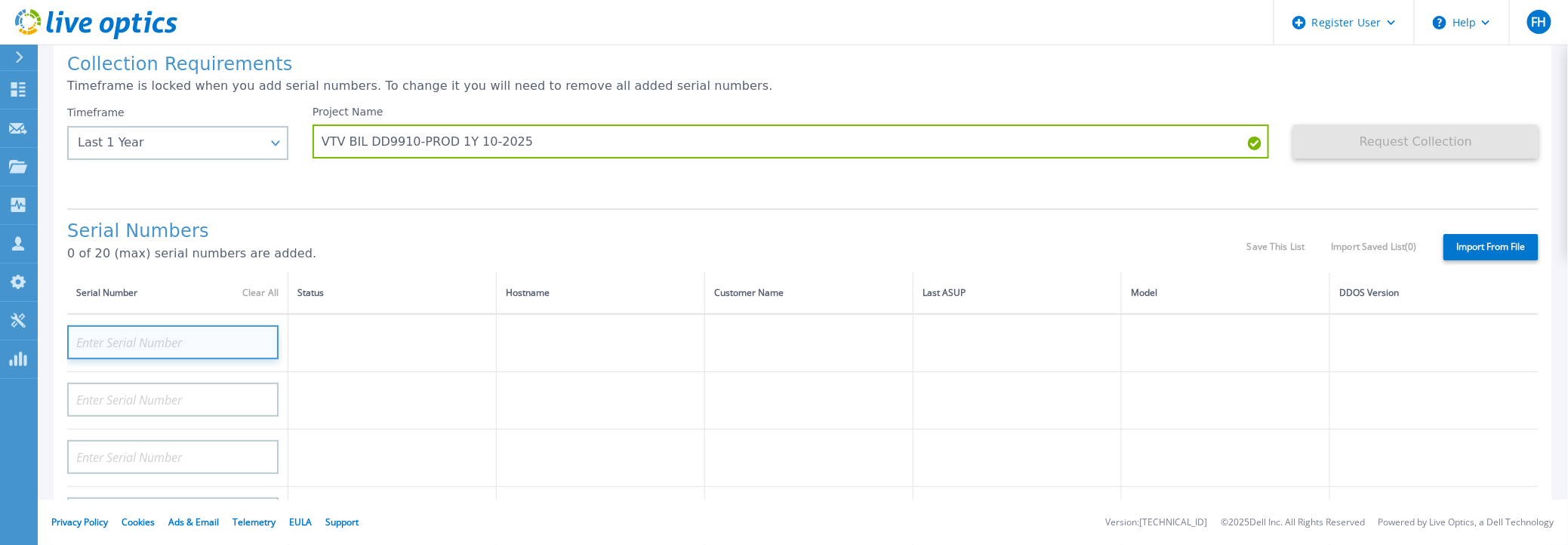
click at [123, 336] on input at bounding box center [173, 343] width 212 height 34
paste input "CRK00241913989"
type input "CRK00241913989"
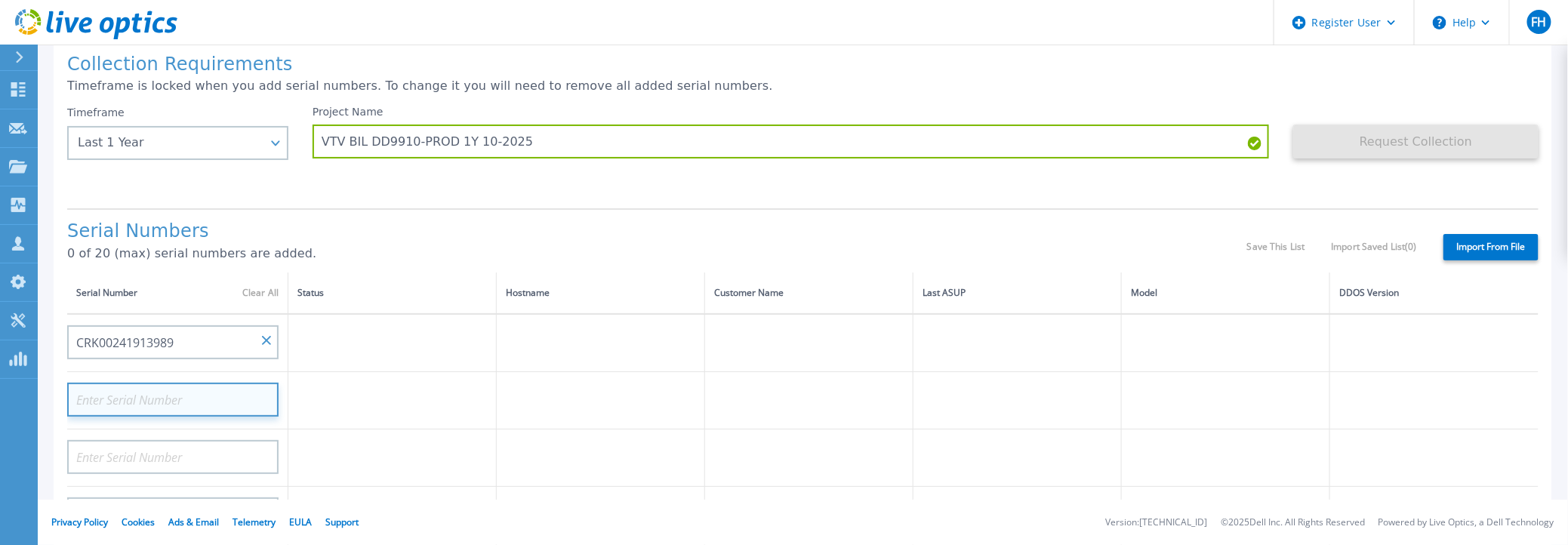
click at [129, 398] on input at bounding box center [173, 400] width 212 height 34
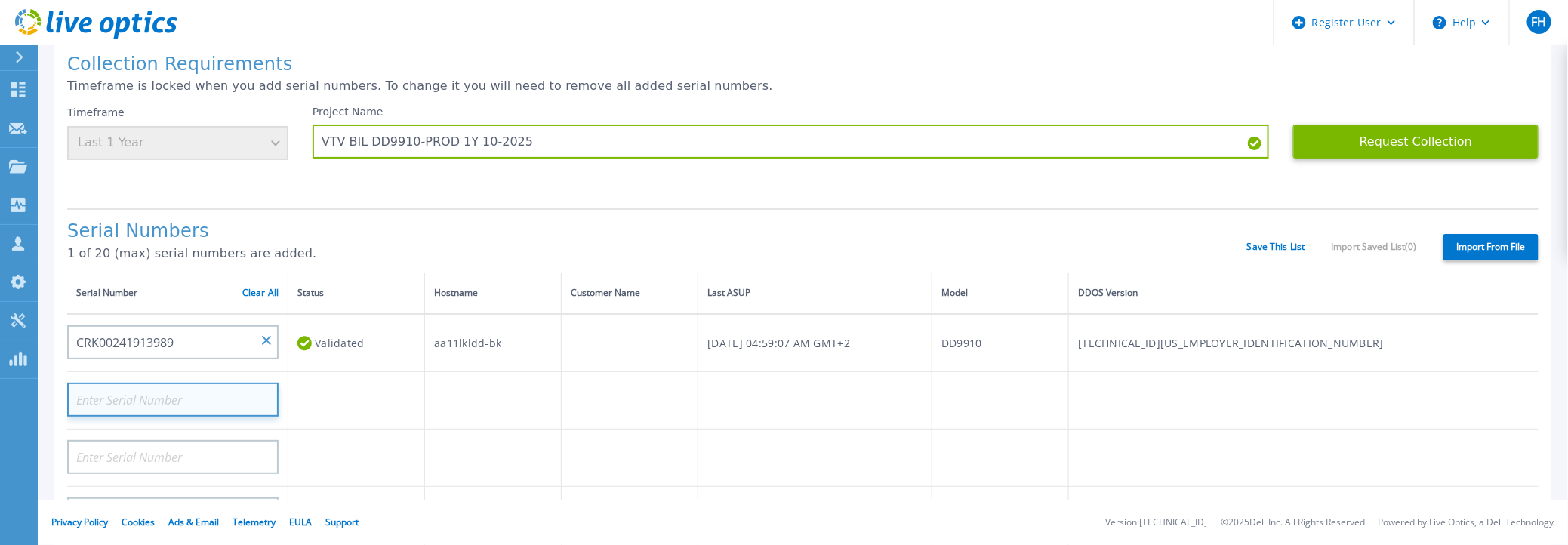
click at [170, 395] on input at bounding box center [173, 400] width 212 height 34
paste input "CRK00241914722"
type input "CRK00241914722"
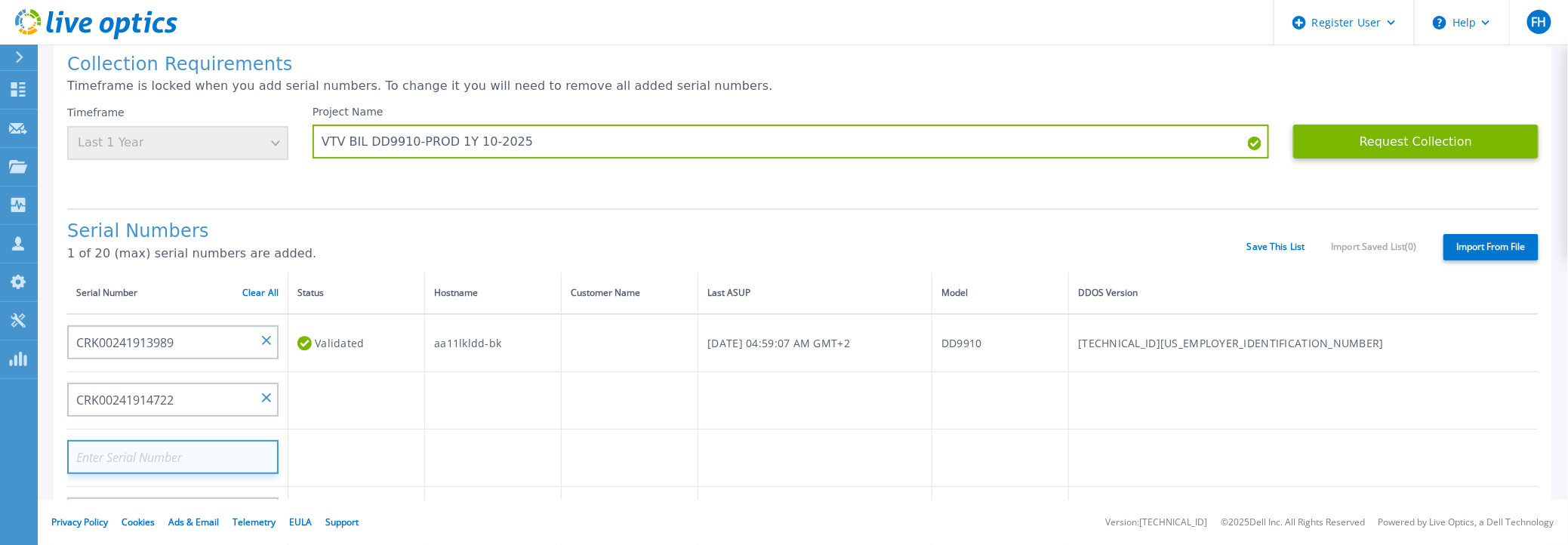
click at [226, 453] on input at bounding box center [173, 457] width 212 height 34
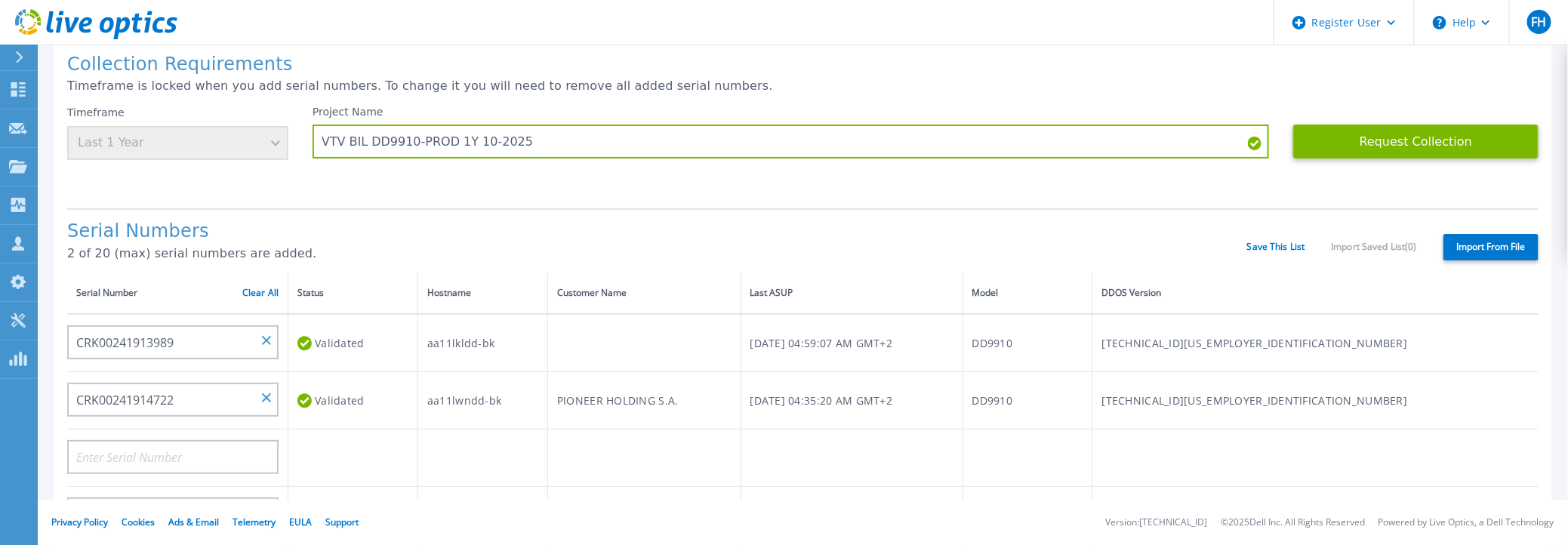
click at [1487, 248] on label "Import From File" at bounding box center [1491, 247] width 95 height 26
click at [0, 0] on input "Import From File" at bounding box center [0, 0] width 0 height 0
click at [1409, 138] on button "Request Collection" at bounding box center [1416, 142] width 245 height 34
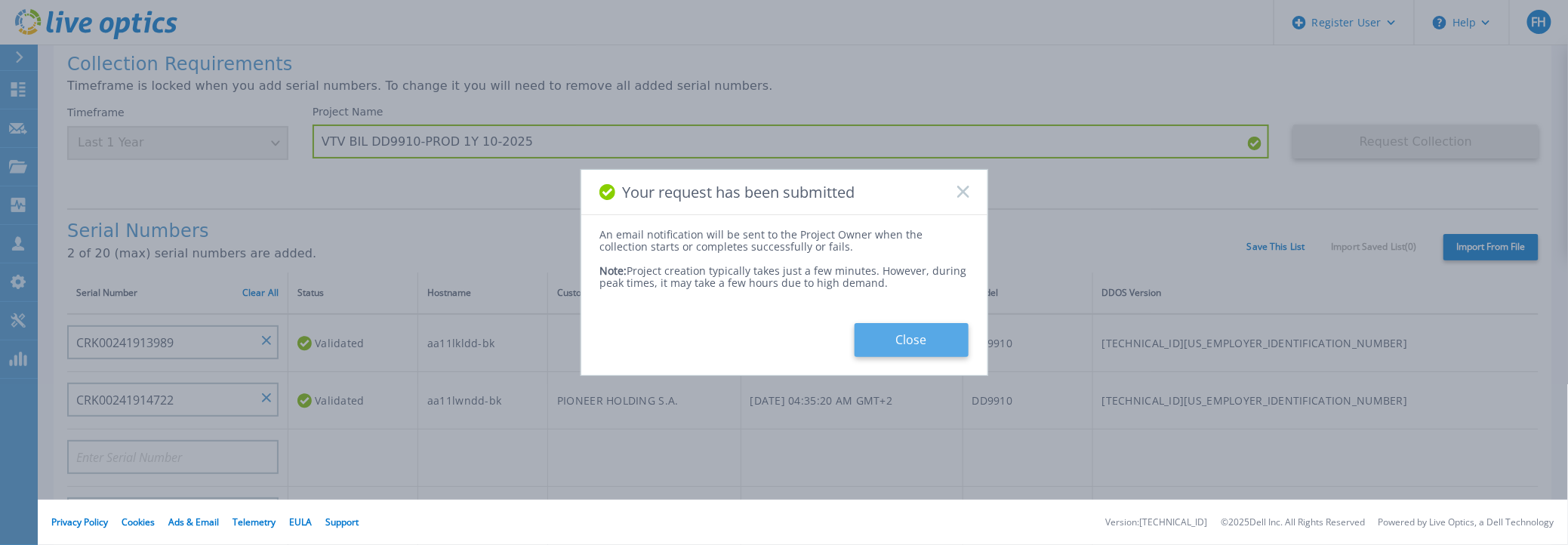
click at [917, 336] on button "Close" at bounding box center [912, 340] width 114 height 34
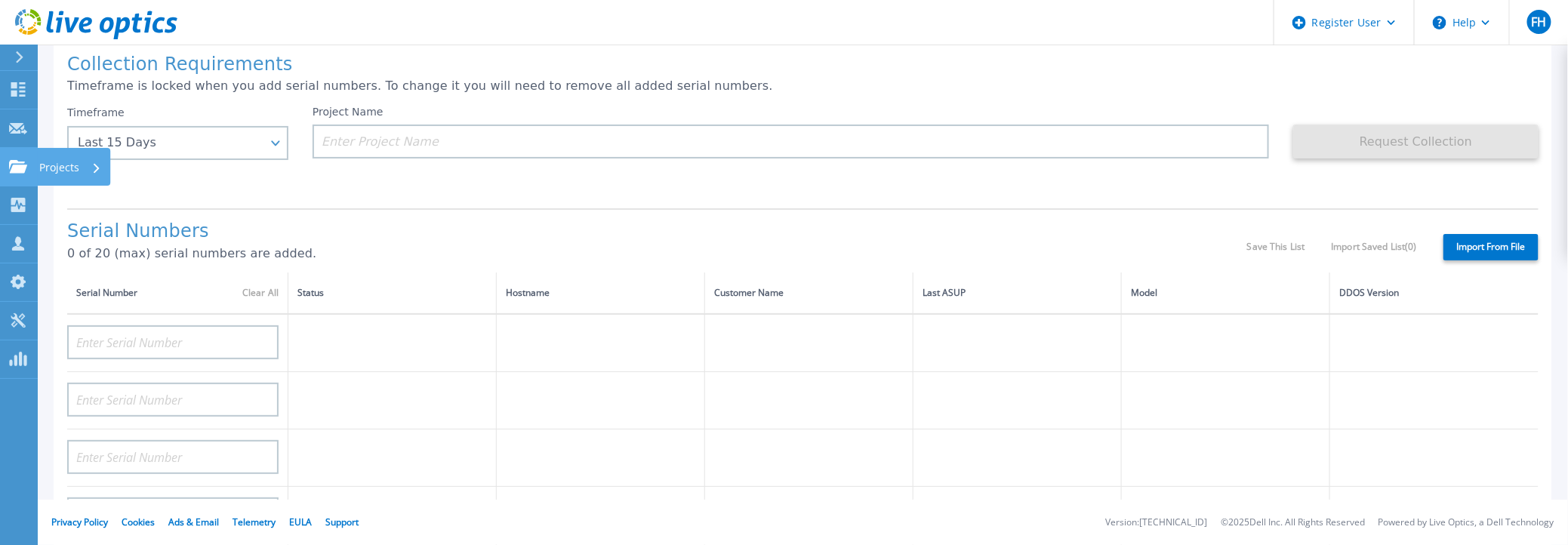
click at [19, 170] on icon at bounding box center [18, 167] width 18 height 13
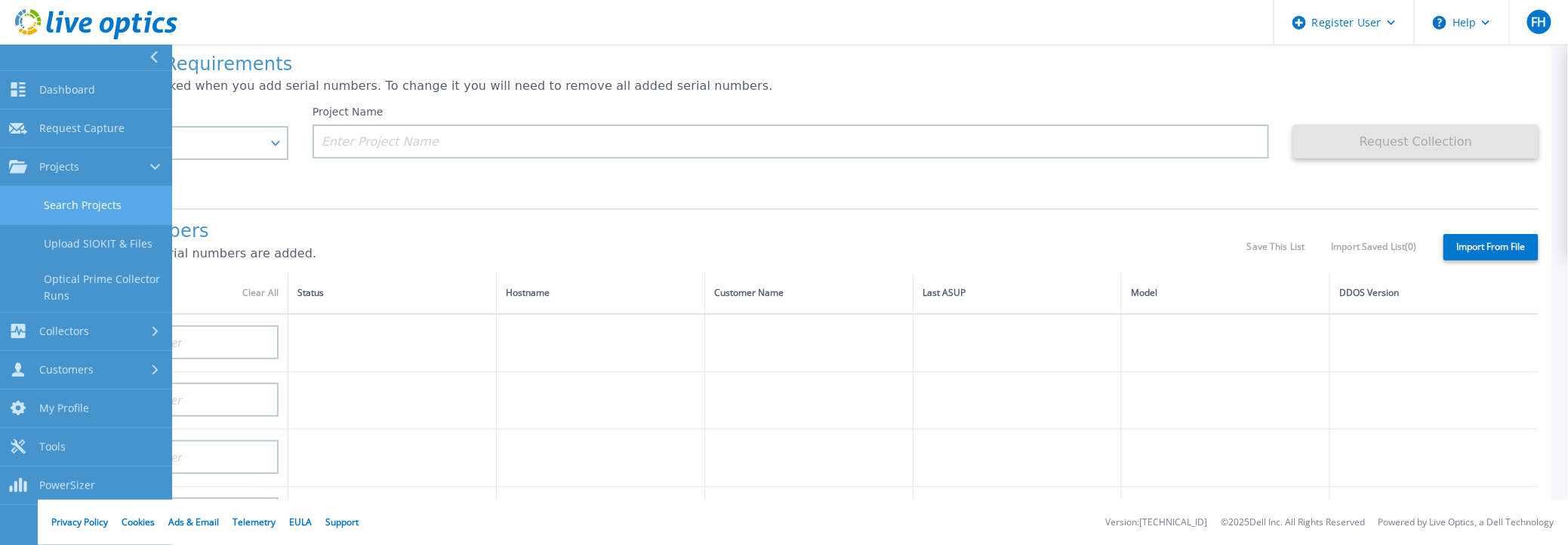
click at [69, 200] on link "Search Projects" at bounding box center [86, 206] width 172 height 39
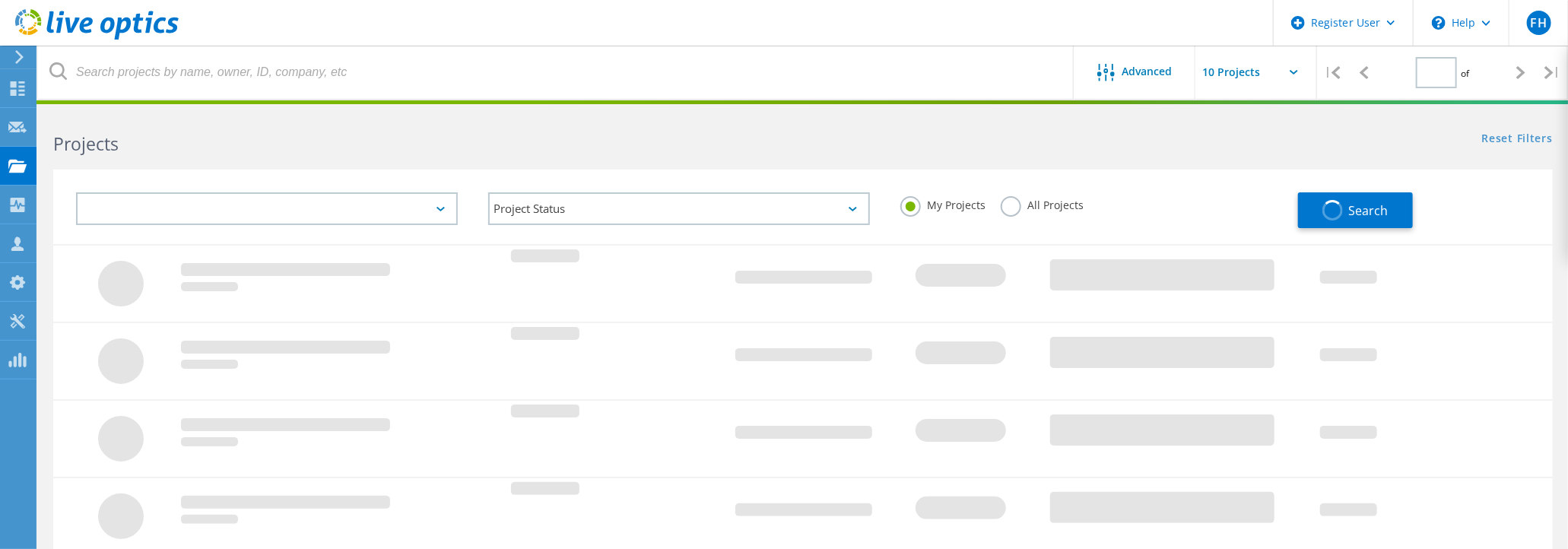
type input "1"
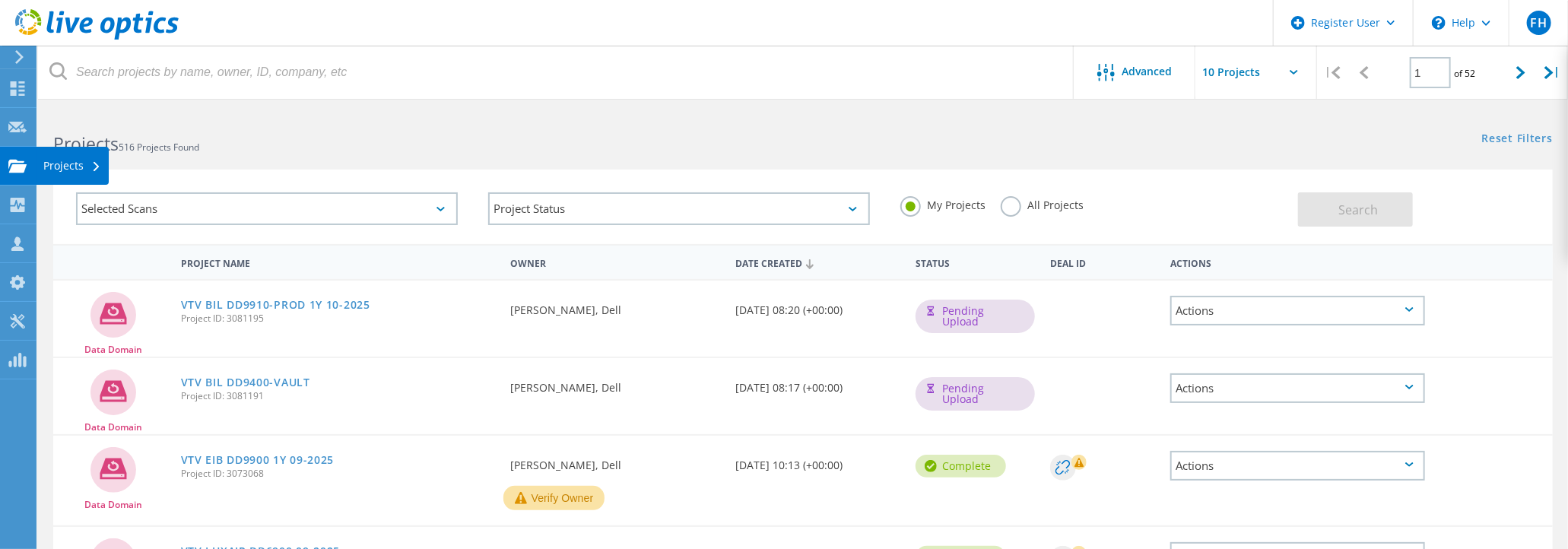
click at [25, 161] on icon at bounding box center [17, 166] width 18 height 15
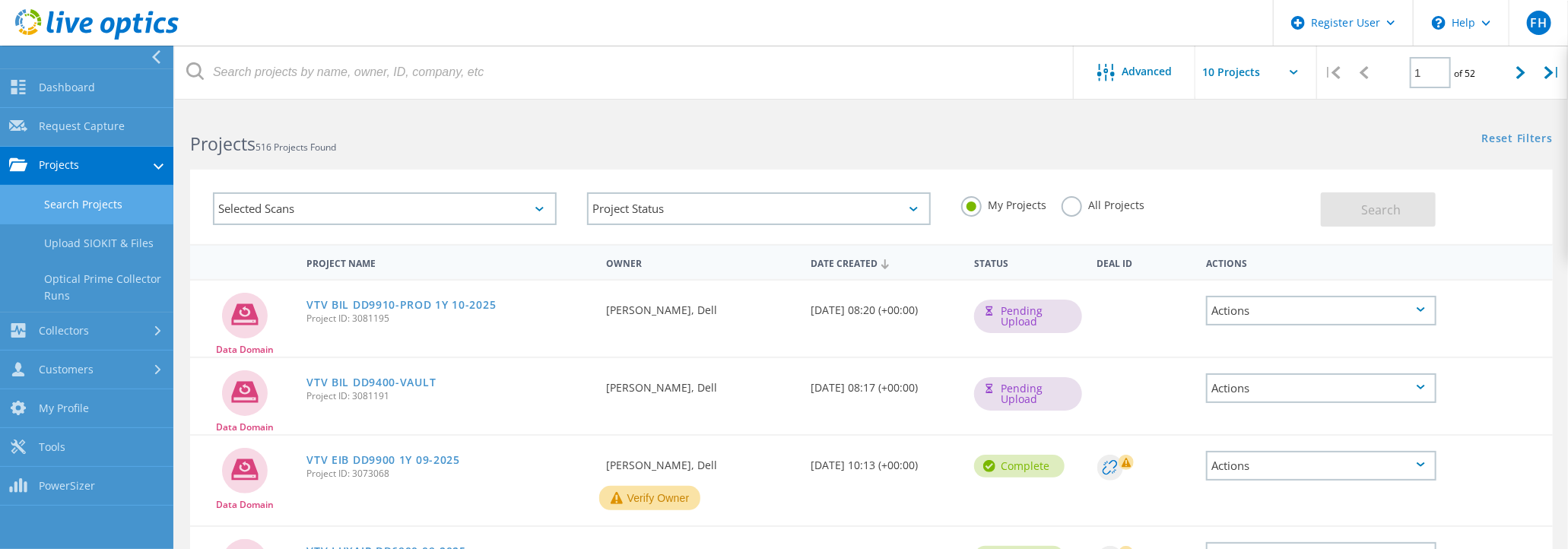
click at [98, 200] on link "Search Projects" at bounding box center [87, 205] width 173 height 39
click at [75, 163] on link "Projects" at bounding box center [87, 166] width 173 height 39
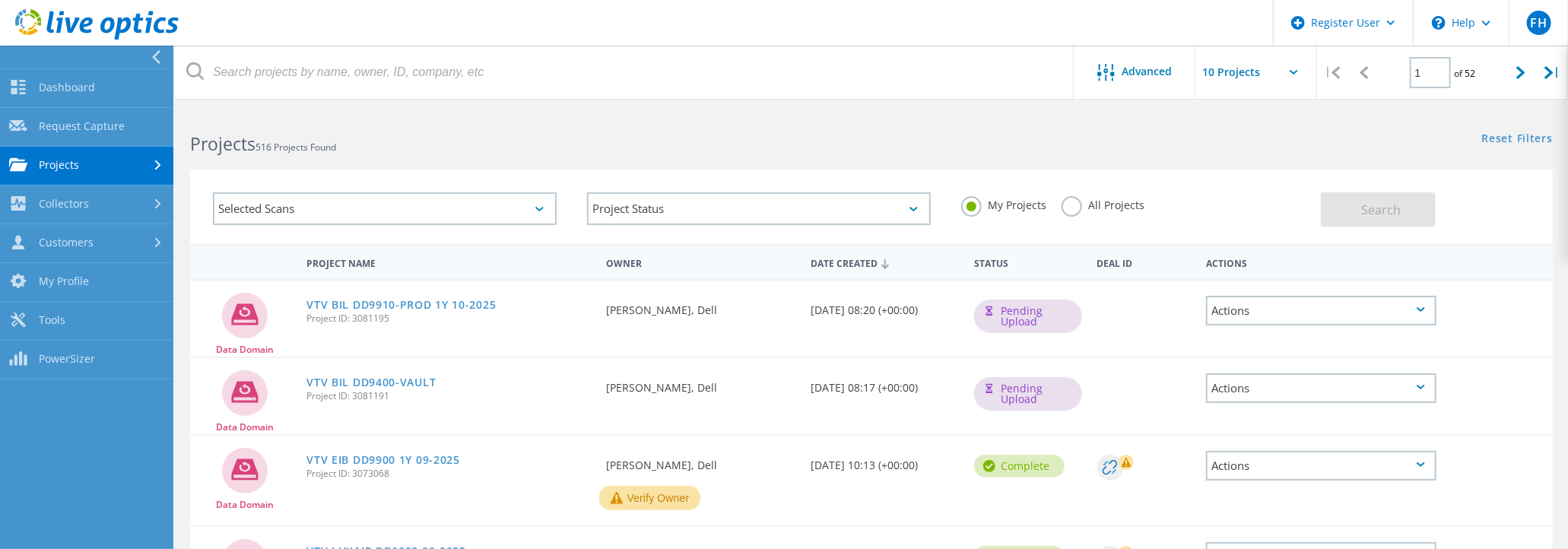
click at [78, 163] on link "Projects" at bounding box center [87, 166] width 173 height 39
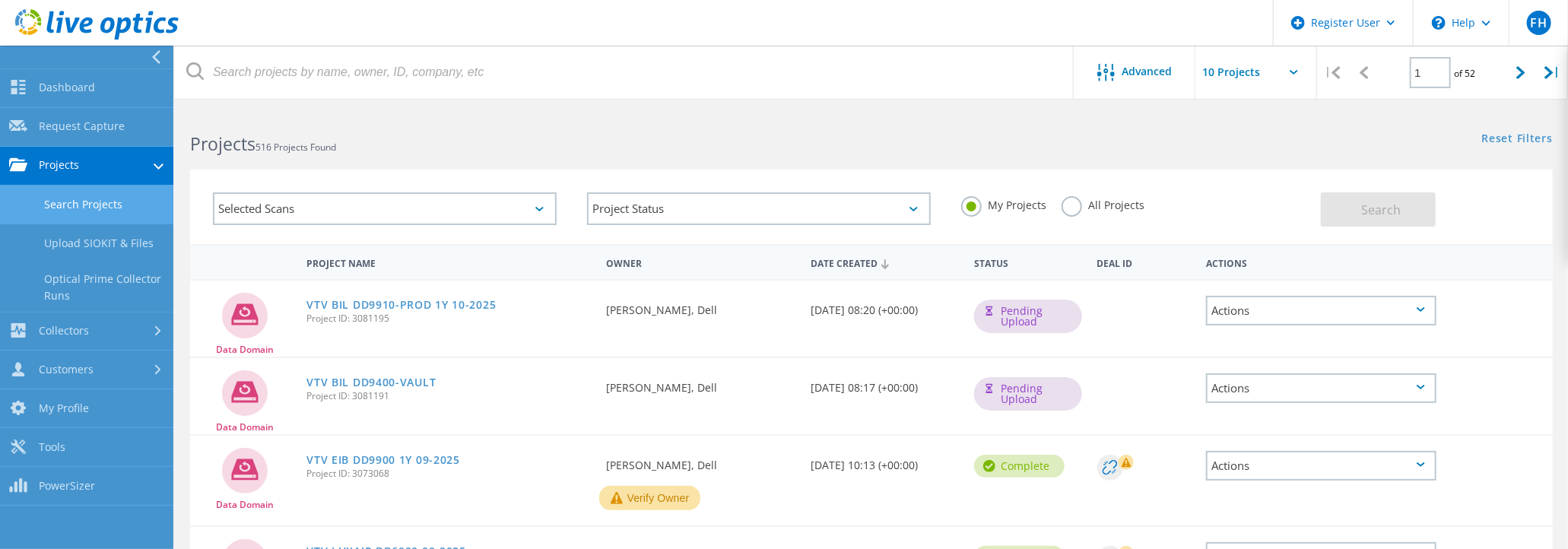
click at [83, 206] on link "Search Projects" at bounding box center [87, 205] width 173 height 39
click at [77, 87] on link "Dashboard" at bounding box center [87, 88] width 173 height 39
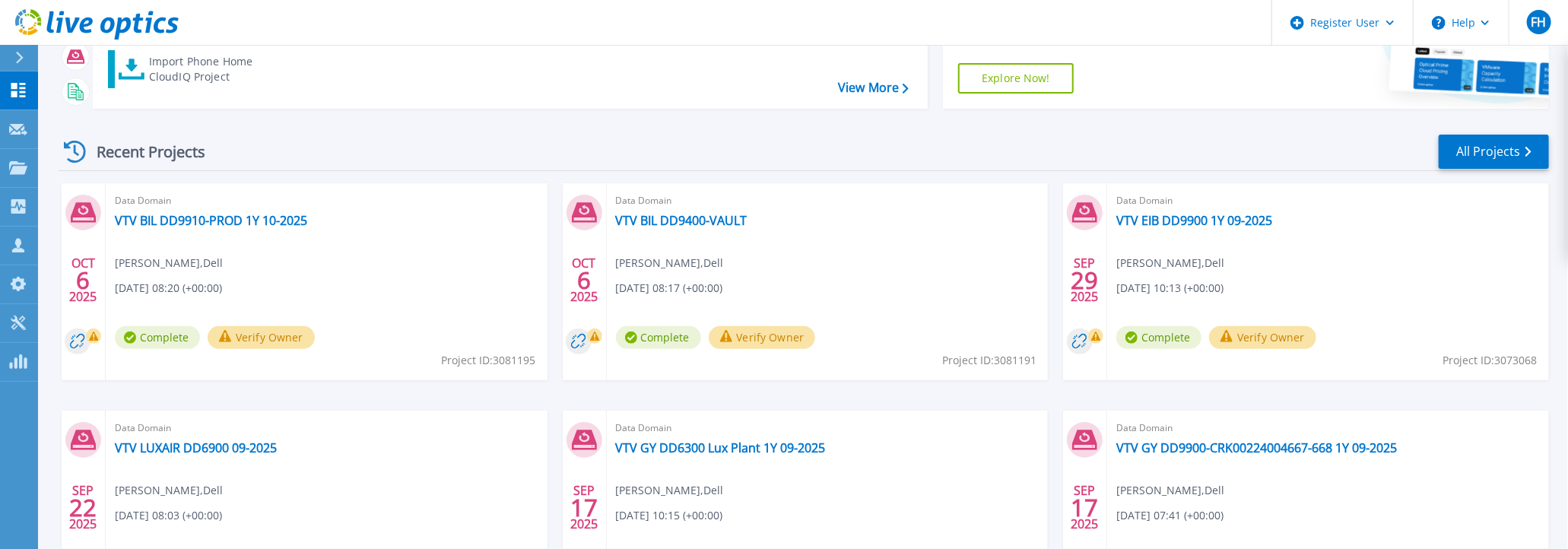
scroll to position [151, 0]
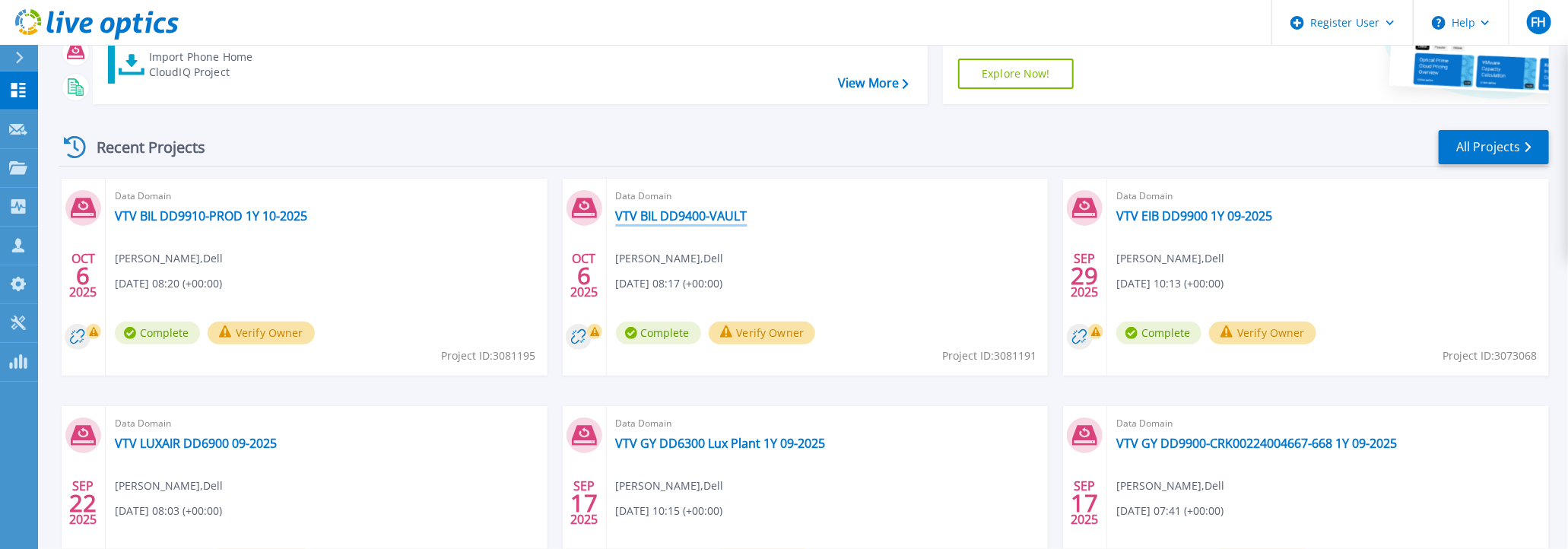
click at [706, 213] on link "VTV BIL DD9400-VAULT" at bounding box center [682, 216] width 131 height 16
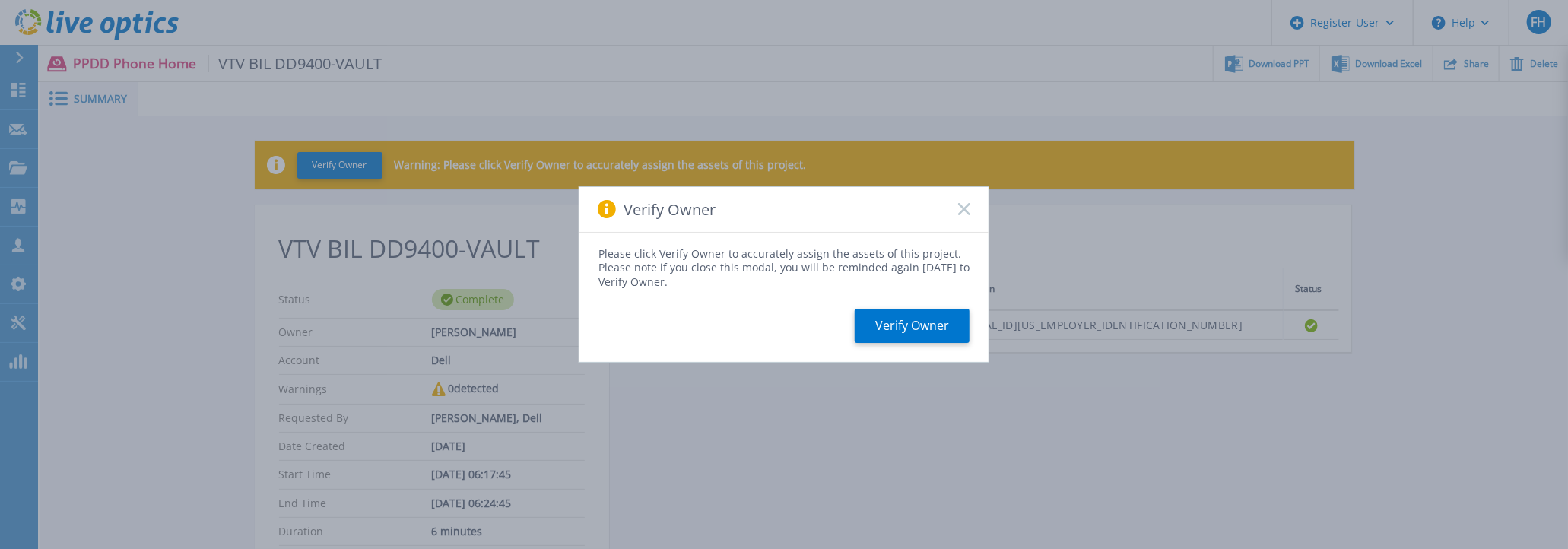
click at [962, 209] on icon at bounding box center [964, 209] width 12 height 12
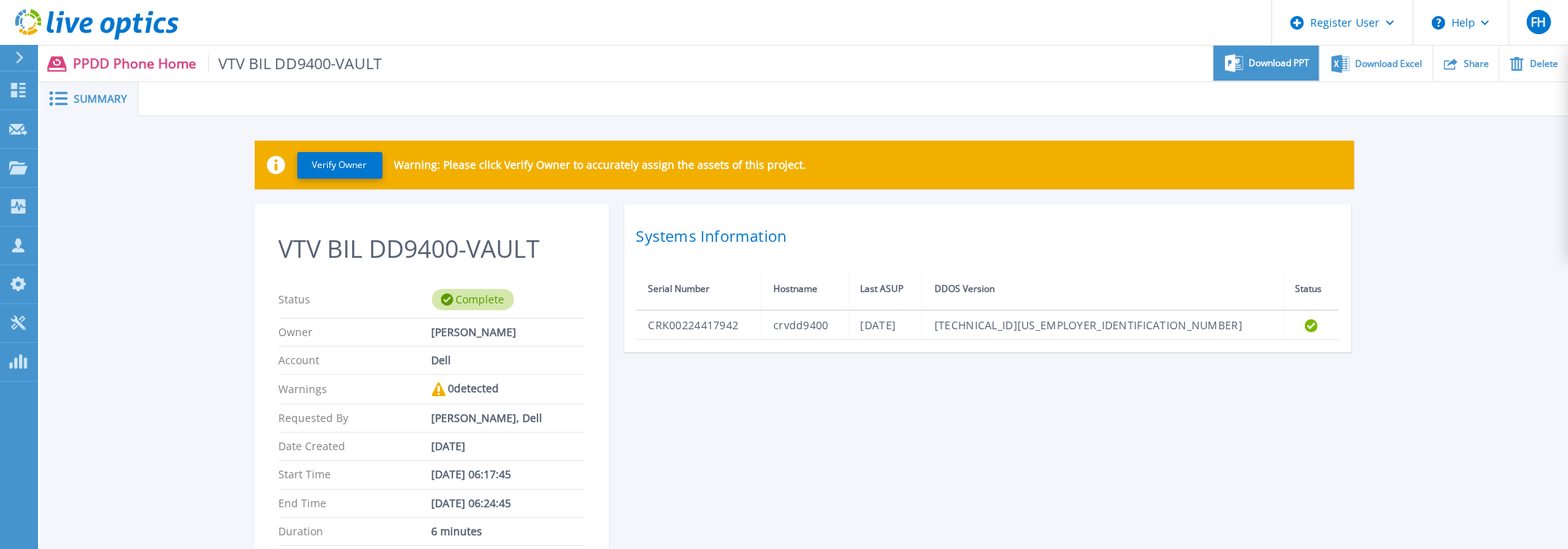
click at [1267, 66] on span "Download PPT" at bounding box center [1279, 63] width 61 height 9
click at [1119, 109] on div at bounding box center [853, 99] width 1429 height 35
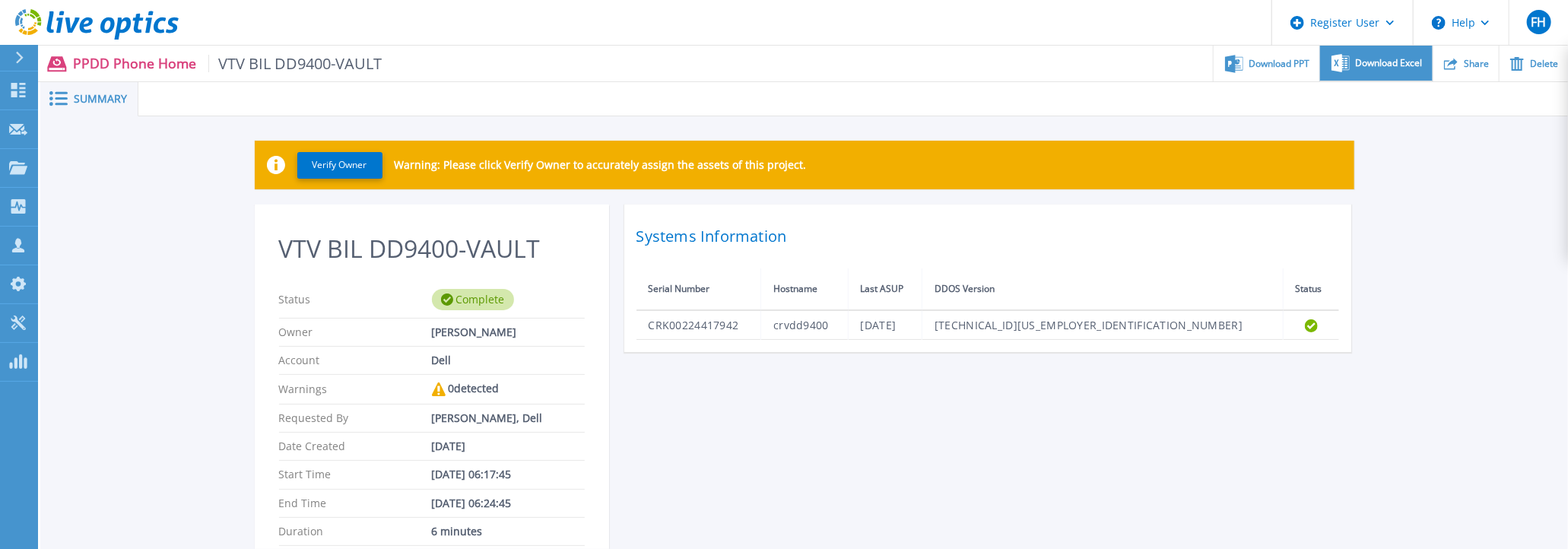
click at [1377, 65] on span "Download Excel" at bounding box center [1388, 63] width 67 height 9
click at [1032, 32] on header "Register User Help FH Dell User Fabrice Herisse Fabrice.Herisse@dell.com Dell M…" at bounding box center [784, 23] width 1568 height 46
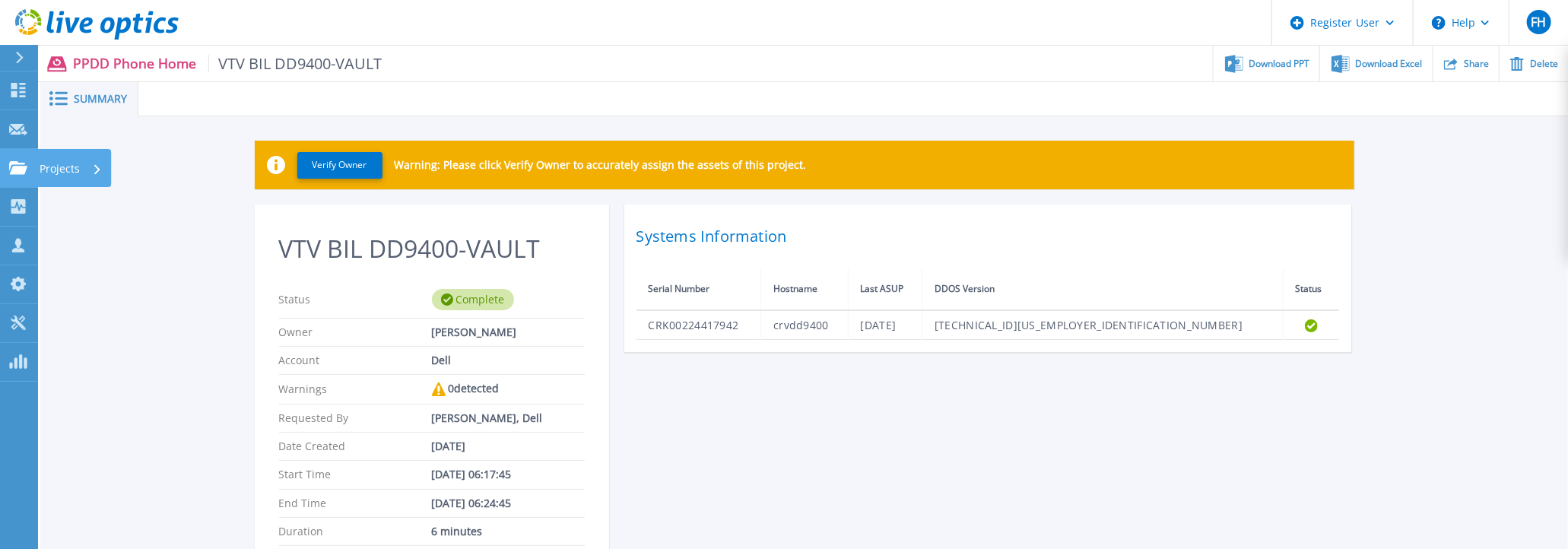
drag, startPoint x: 18, startPoint y: 172, endPoint x: 39, endPoint y: 171, distance: 21.0
click at [18, 172] on icon at bounding box center [18, 168] width 18 height 13
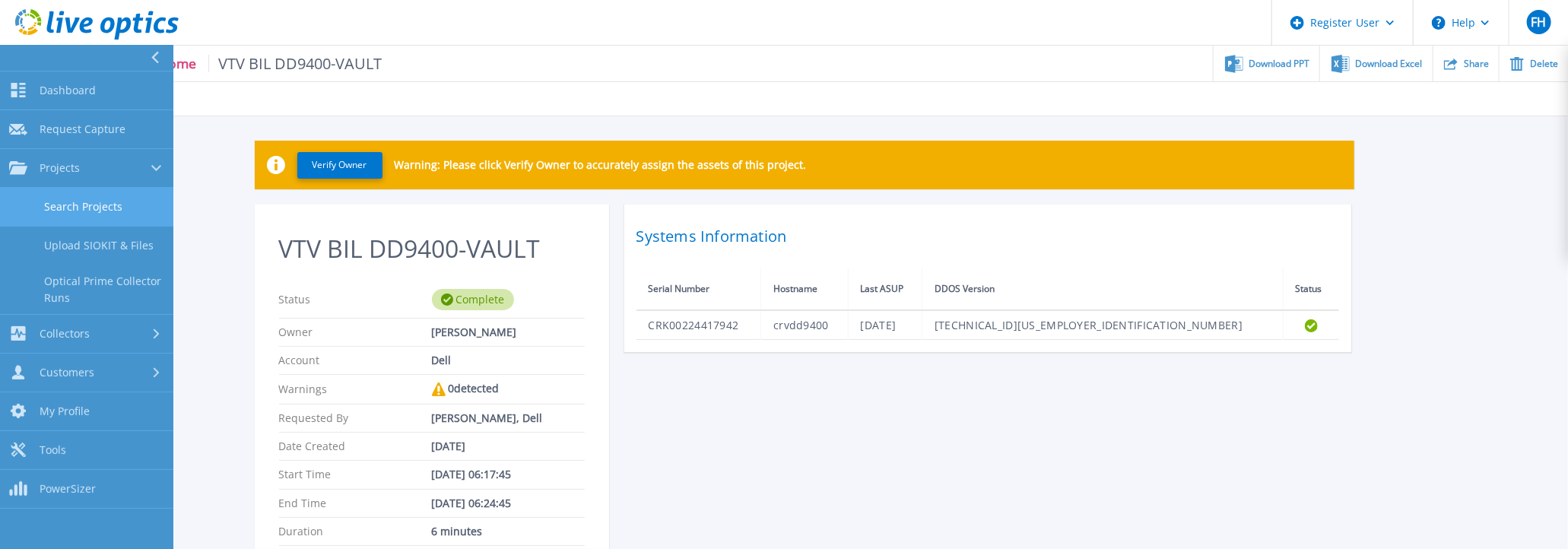
click at [72, 204] on link "Search Projects" at bounding box center [87, 207] width 173 height 39
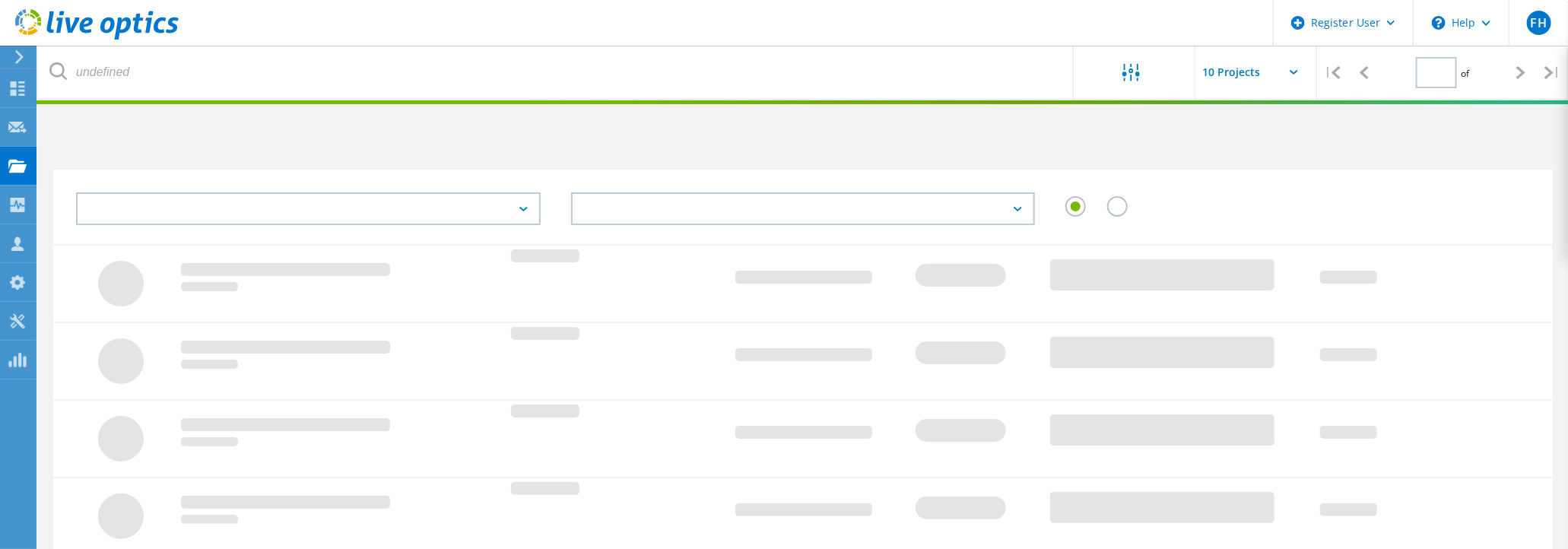
type input "1"
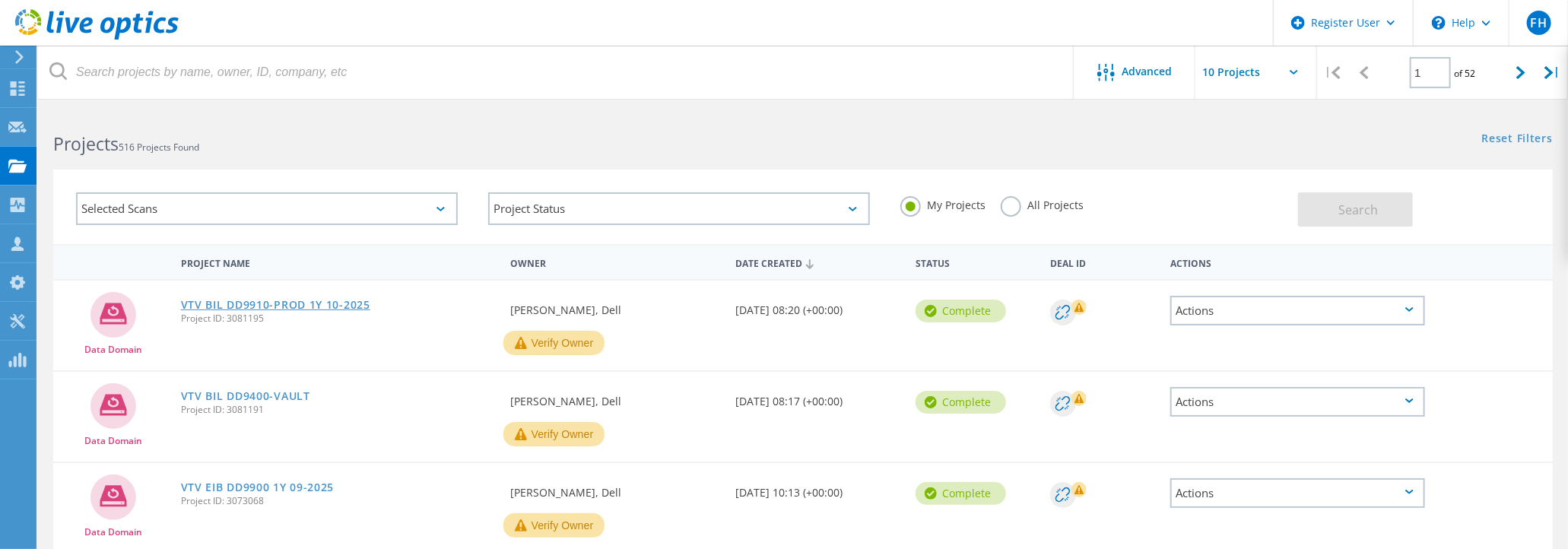
click at [300, 305] on link "VTV BIL DD9910-PROD 1Y 10-2025" at bounding box center [276, 306] width 190 height 11
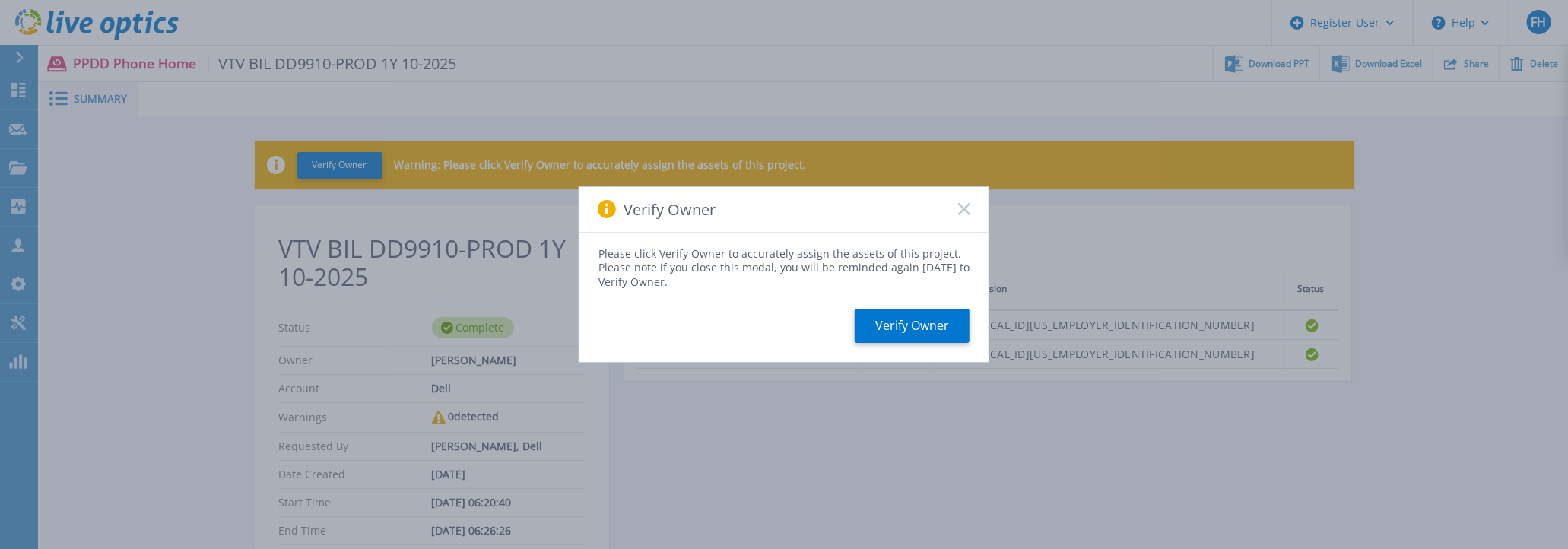
click at [966, 209] on rect at bounding box center [964, 210] width 13 height 13
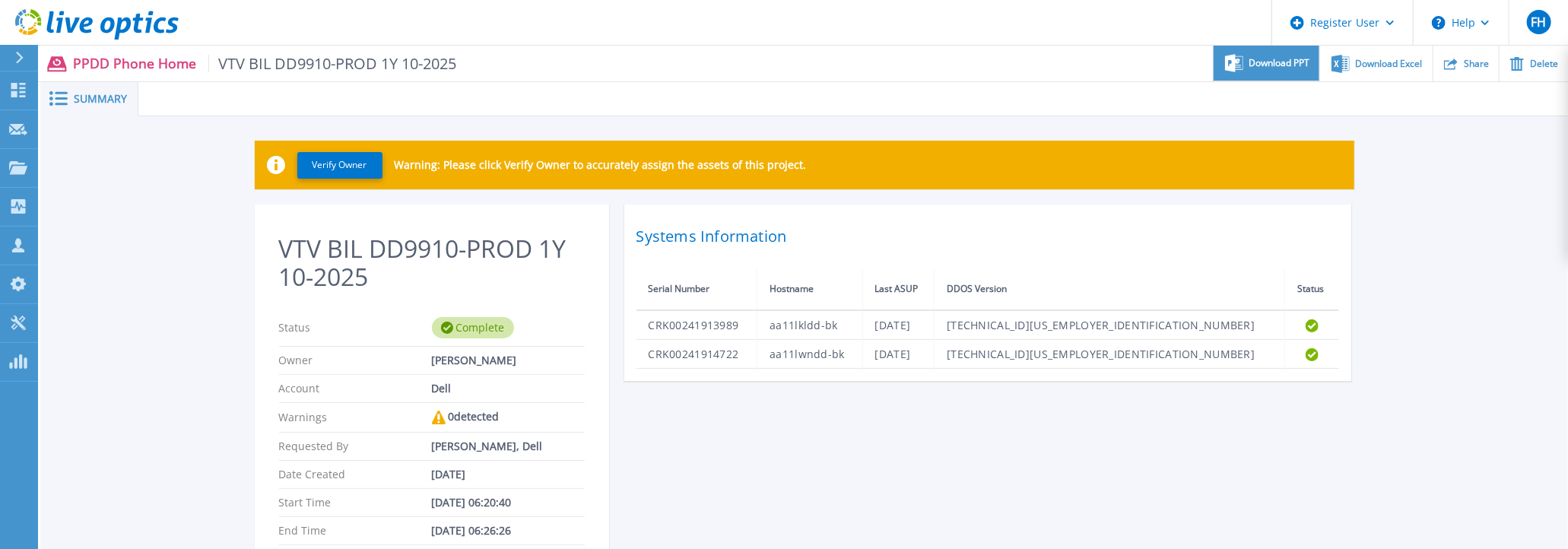
click at [1272, 67] on span "Download PPT" at bounding box center [1279, 63] width 61 height 9
click at [1519, 163] on div "Verify Owner Warning: Please click Verify Owner to accurately assign the assets…" at bounding box center [804, 392] width 1528 height 552
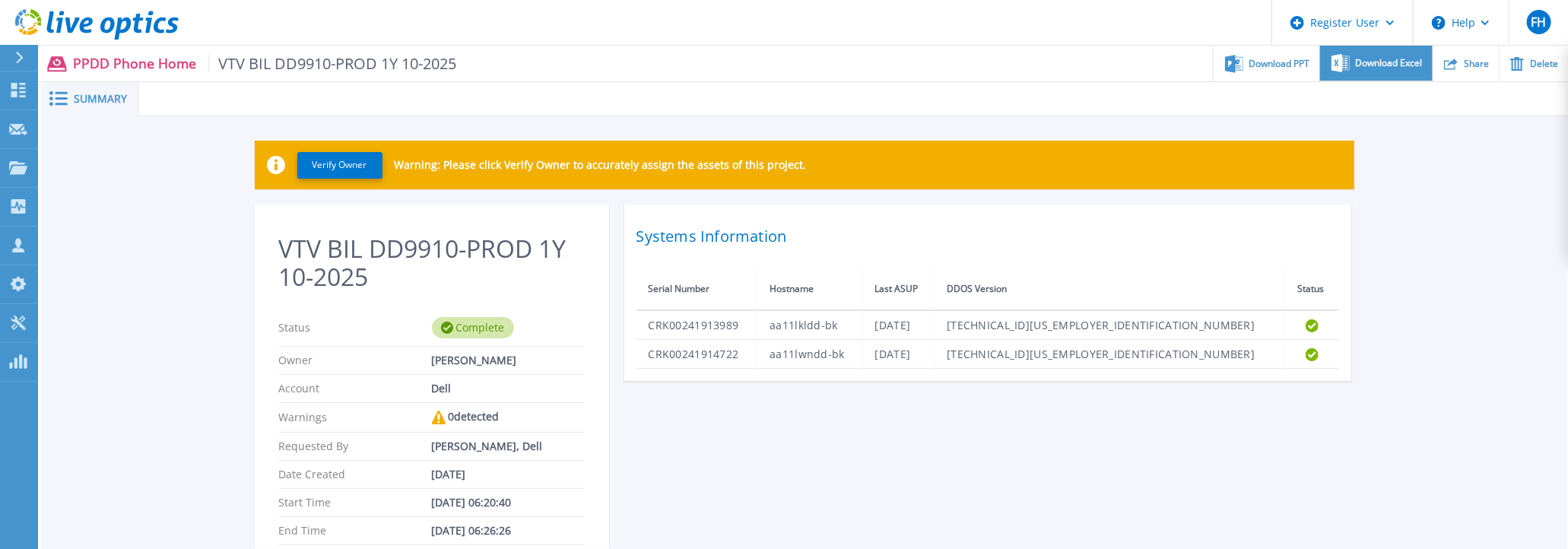
click at [1387, 61] on span "Download Excel" at bounding box center [1388, 63] width 67 height 9
click at [850, 449] on div "VTV BIL DD9910-PROD 1Y 10-2025 Status Complete Owner Fabrice Herisse Account De…" at bounding box center [804, 424] width 1099 height 440
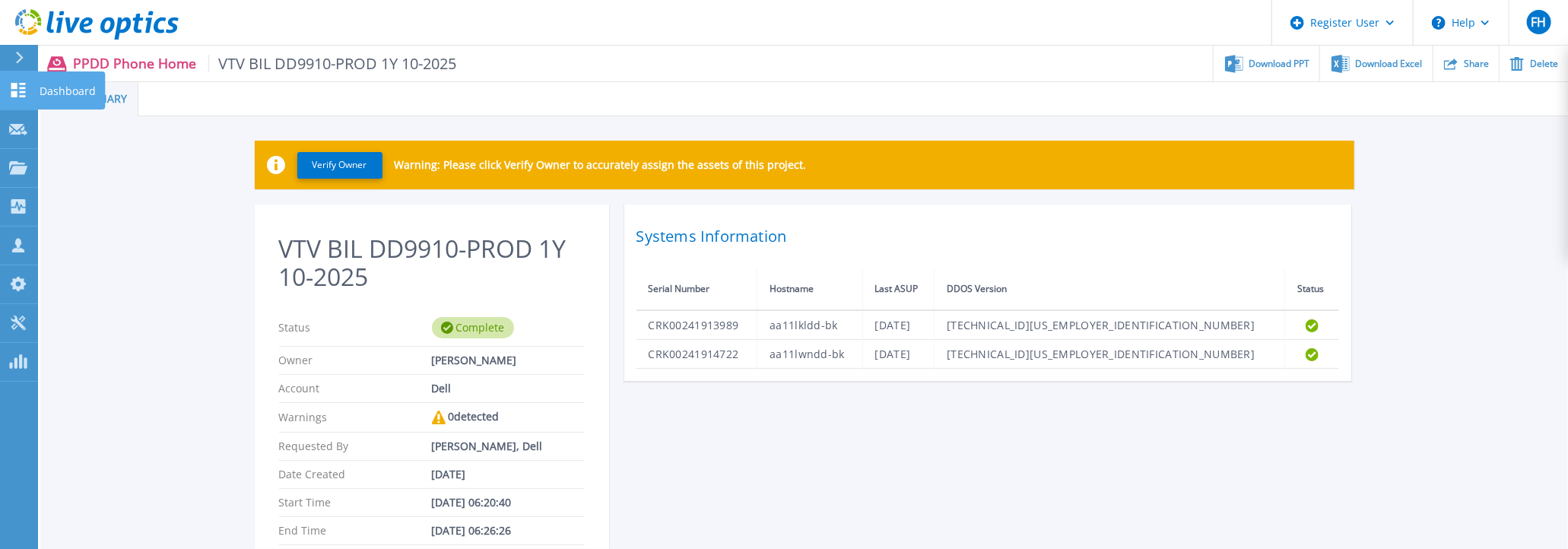
click at [16, 94] on icon at bounding box center [18, 90] width 18 height 15
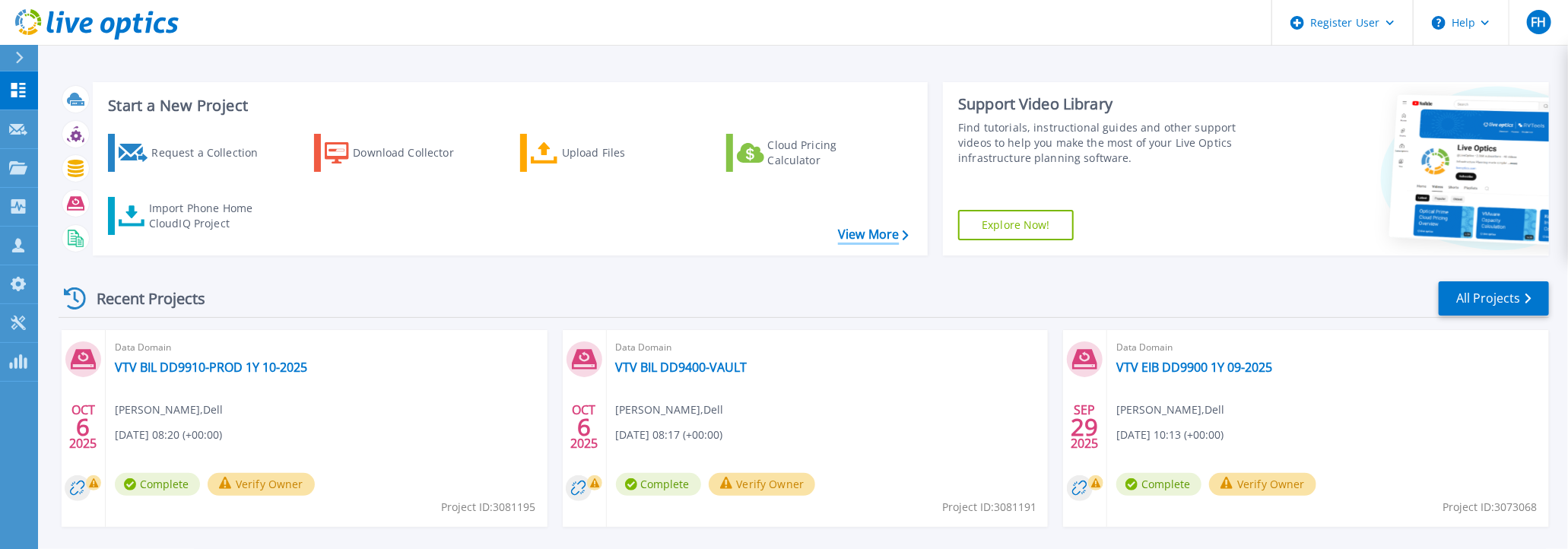
click at [869, 232] on link "View More" at bounding box center [873, 234] width 71 height 15
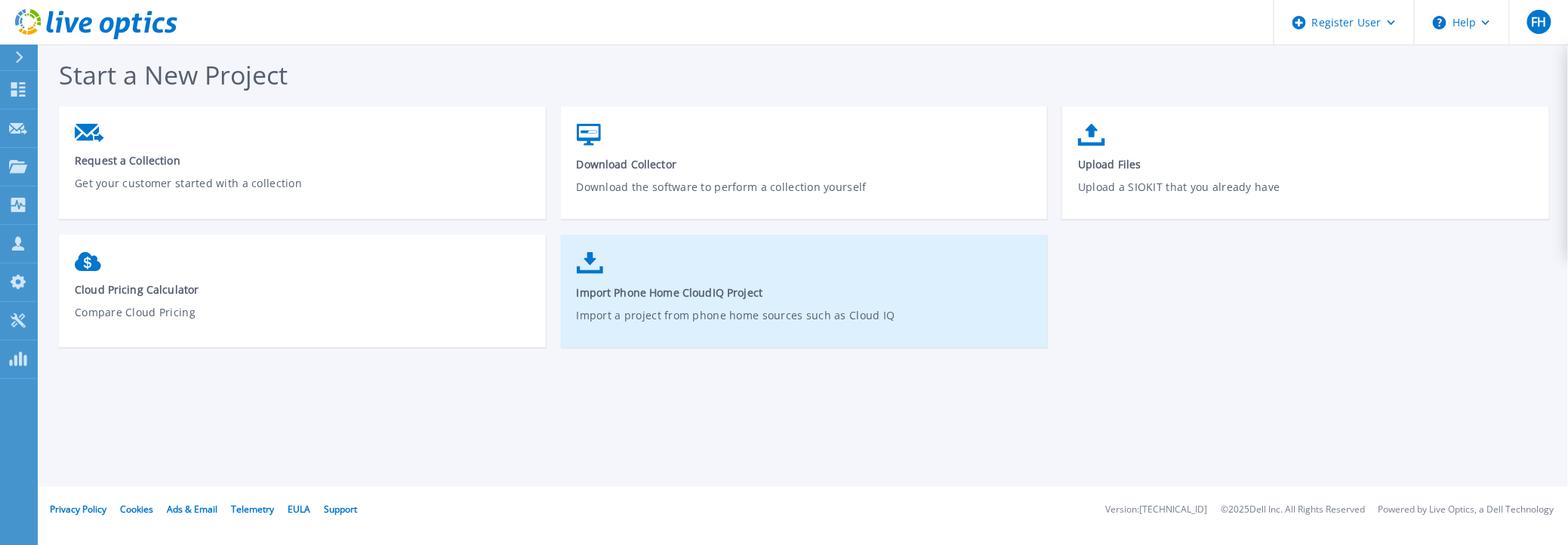
click at [703, 292] on span "Import Phone Home CloudIQ Project" at bounding box center [805, 292] width 456 height 14
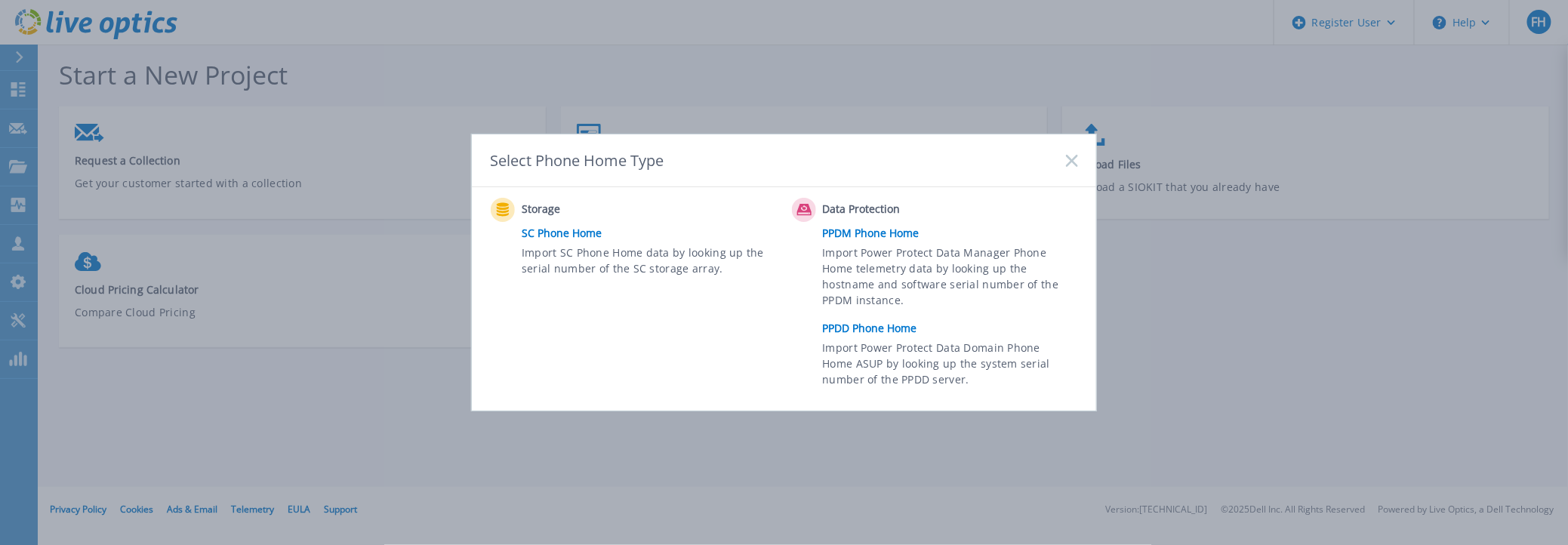
click at [890, 330] on link "PPDD Phone Home" at bounding box center [954, 328] width 263 height 23
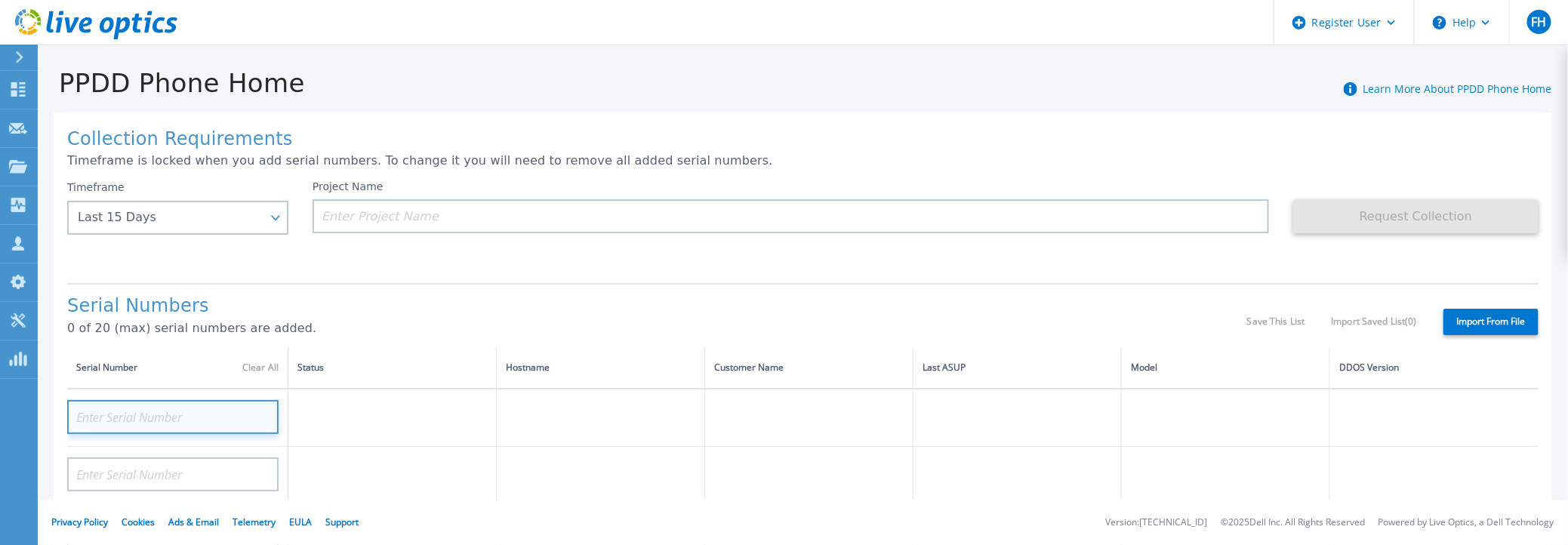
click at [193, 412] on input at bounding box center [173, 417] width 212 height 34
paste input "CKM01213706048"
type input "CKM01213706048"
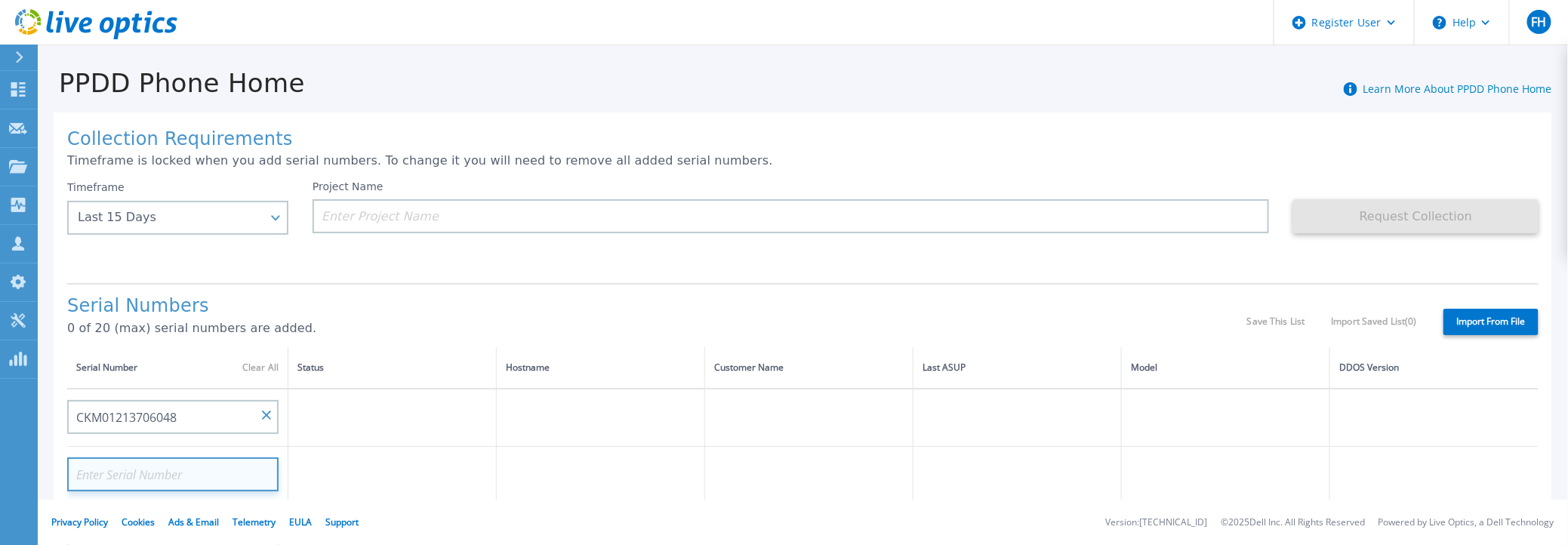
click at [194, 473] on input at bounding box center [173, 474] width 212 height 34
